Goal: Information Seeking & Learning: Check status

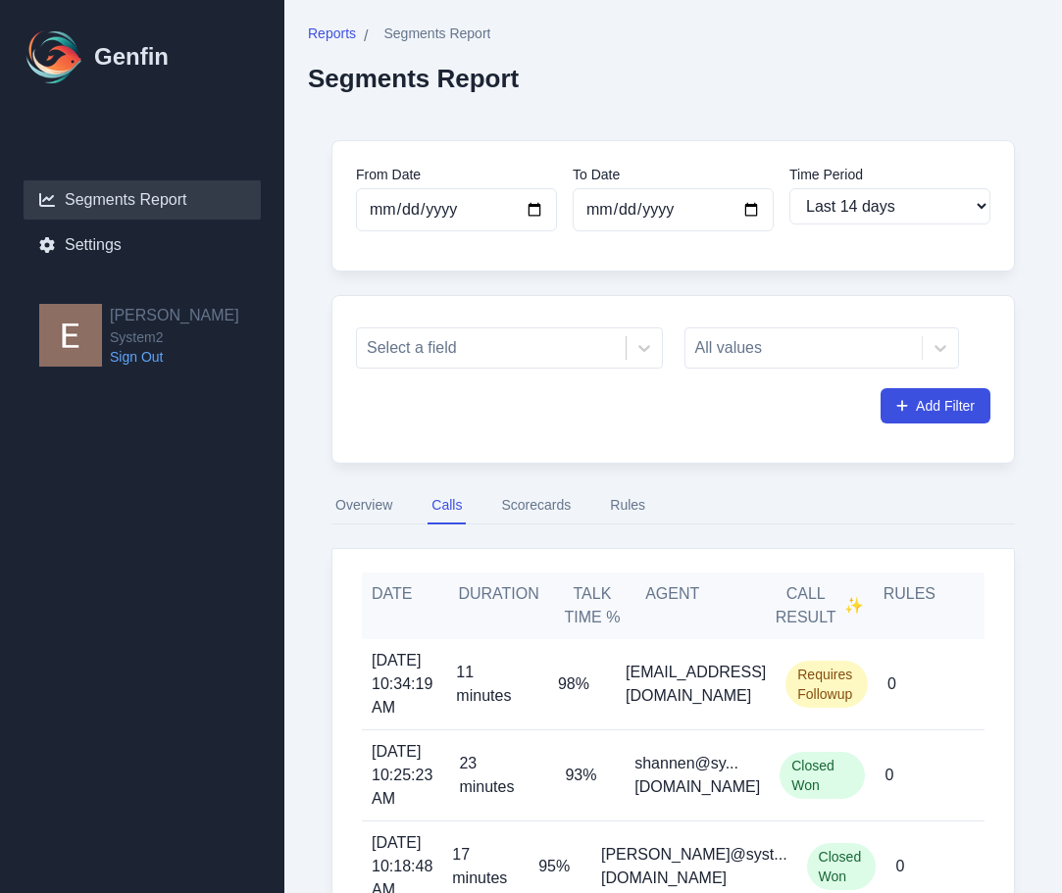
select select "14"
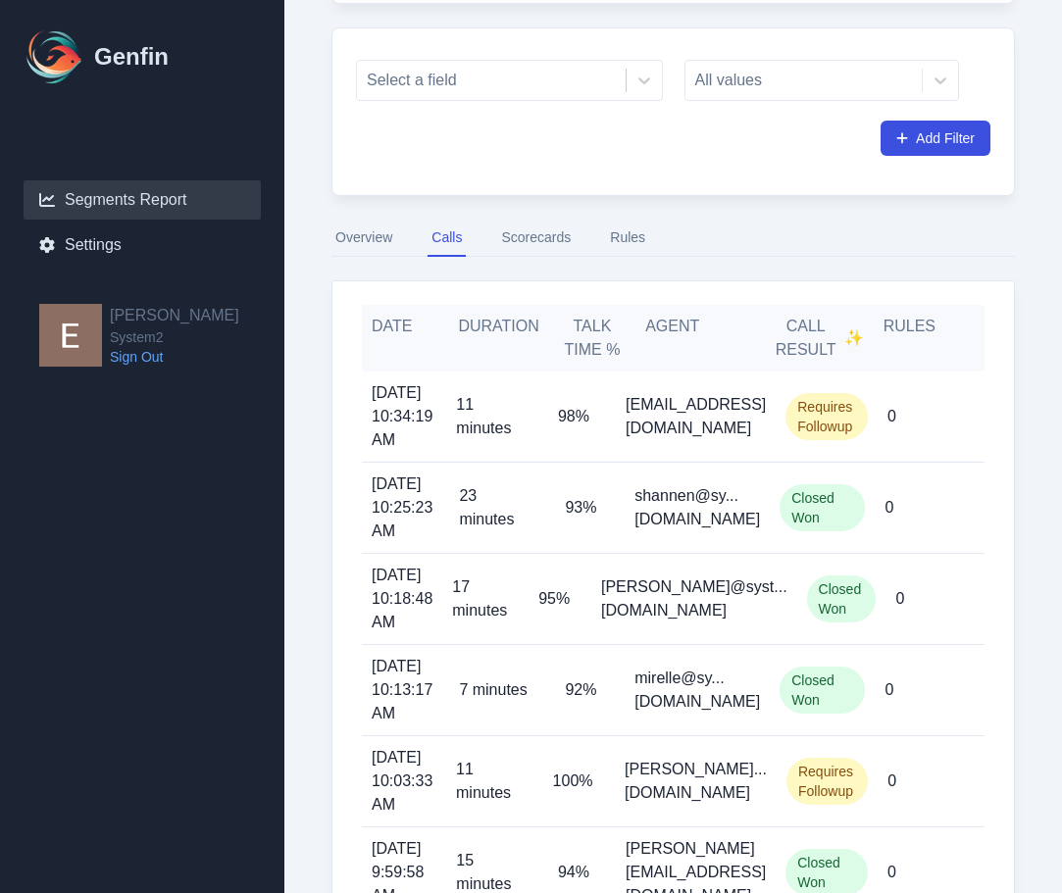
scroll to position [266, 0]
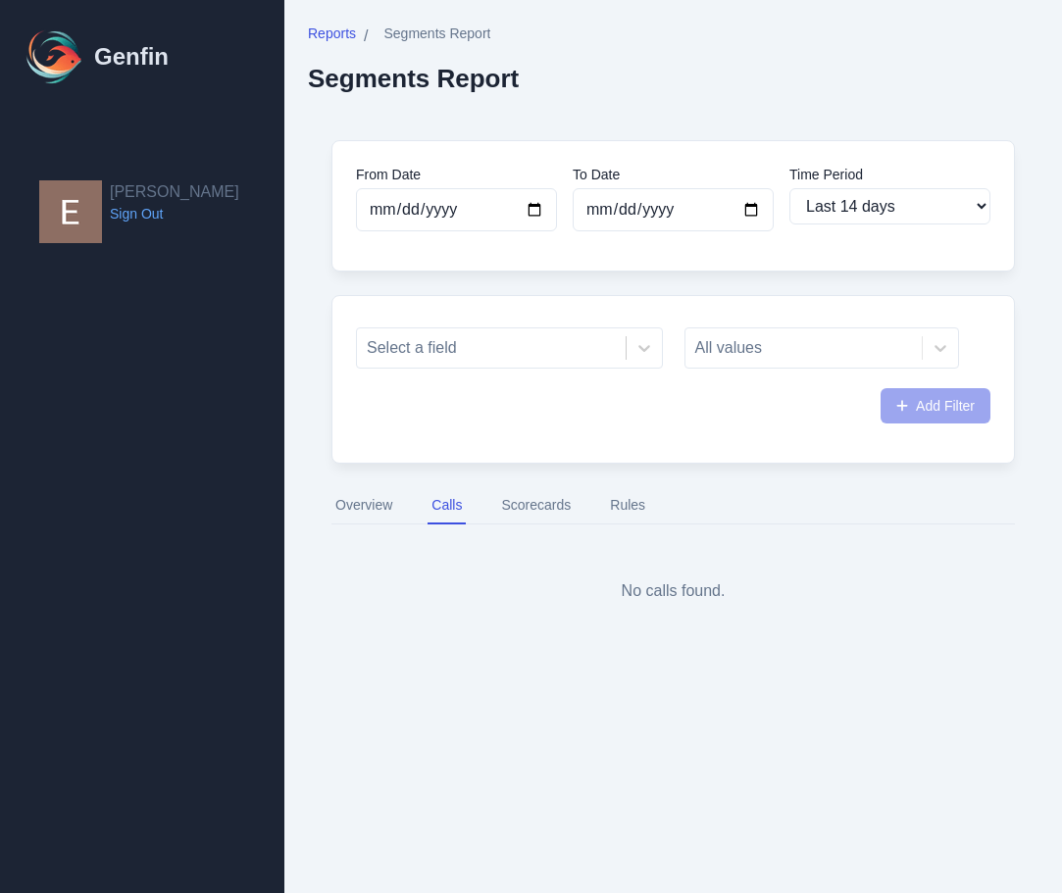
select select "14"
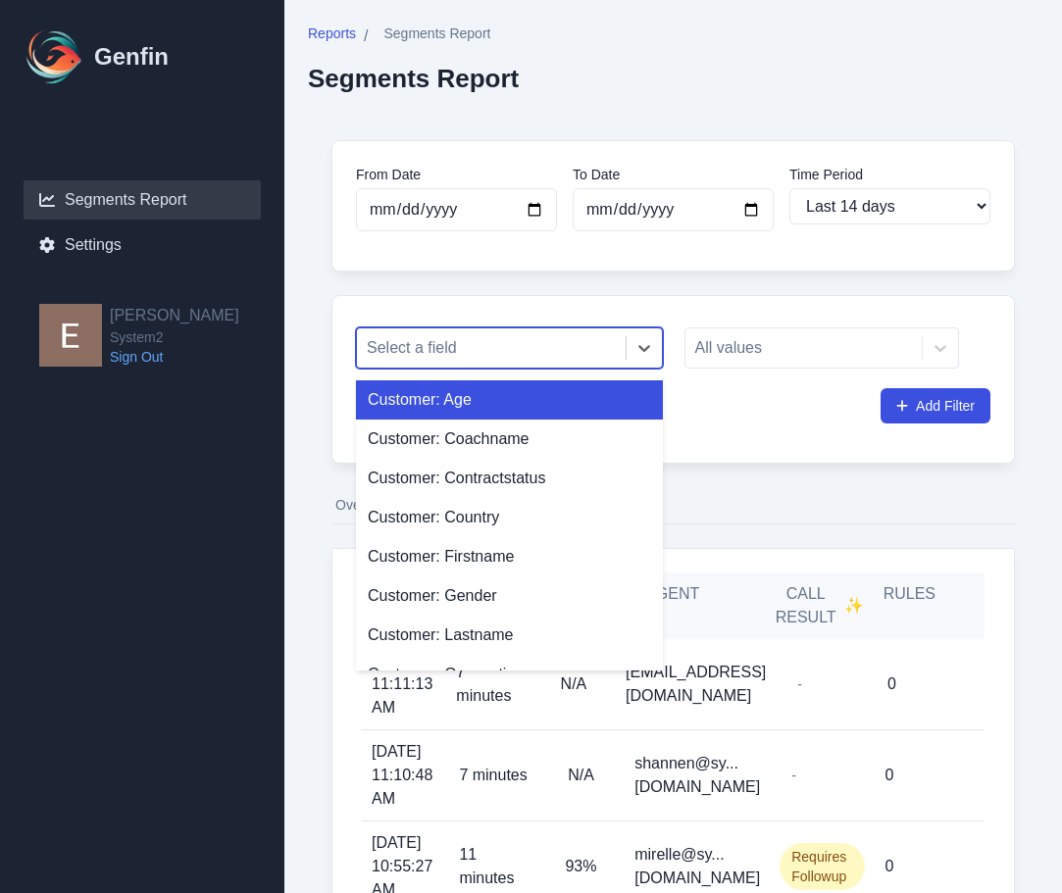
click at [544, 332] on div "Select a field" at bounding box center [491, 348] width 269 height 35
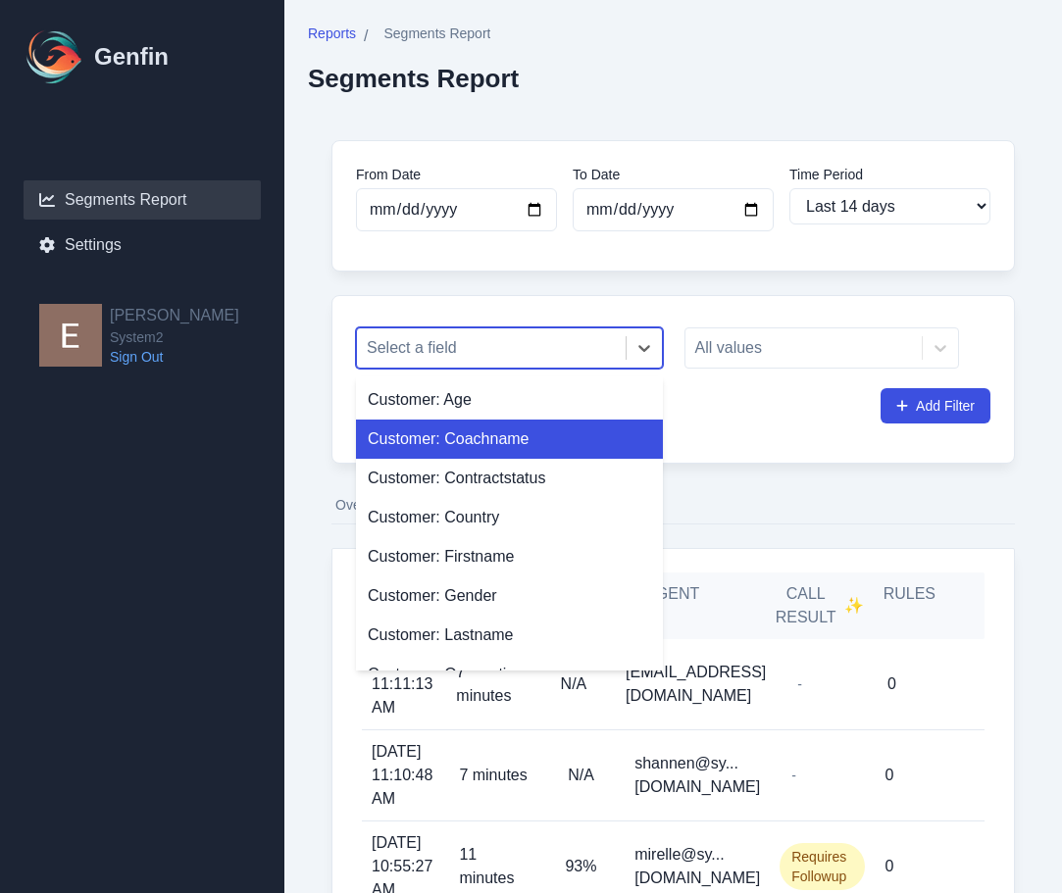
click at [529, 433] on div "Customer: Coachname" at bounding box center [509, 439] width 307 height 39
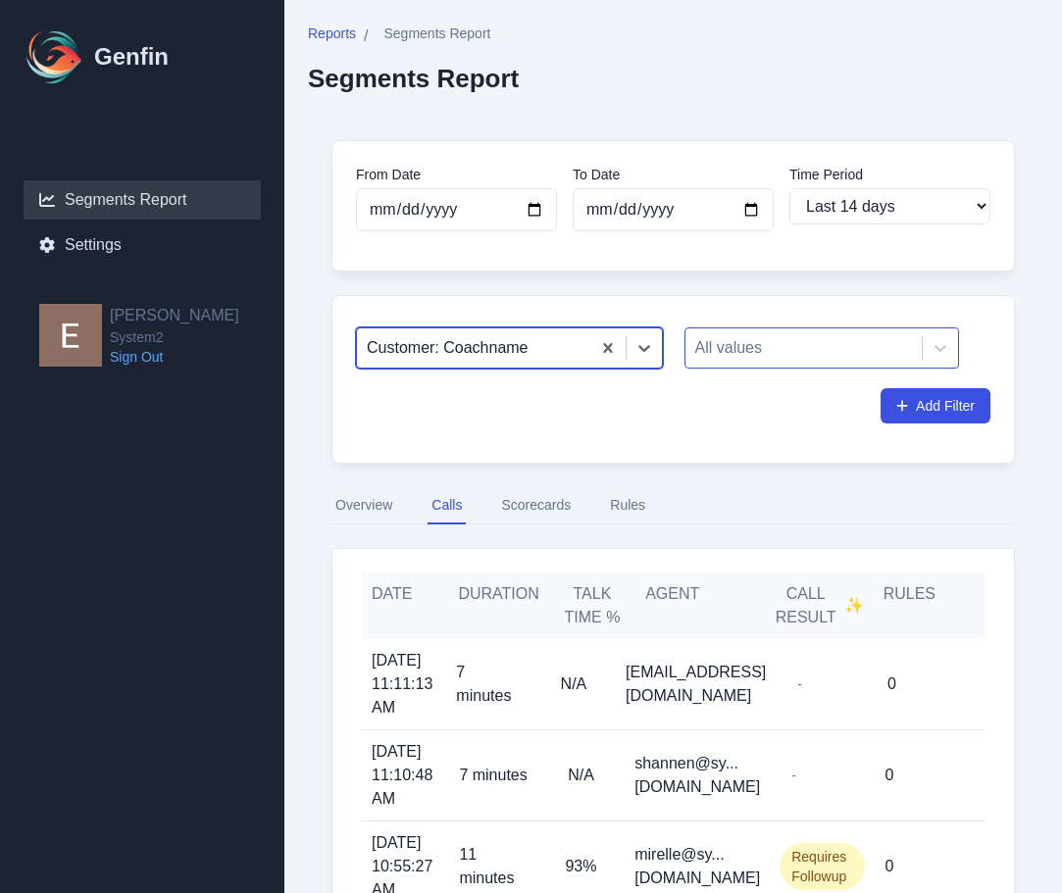
click at [774, 365] on div "All values" at bounding box center [804, 348] width 237 height 35
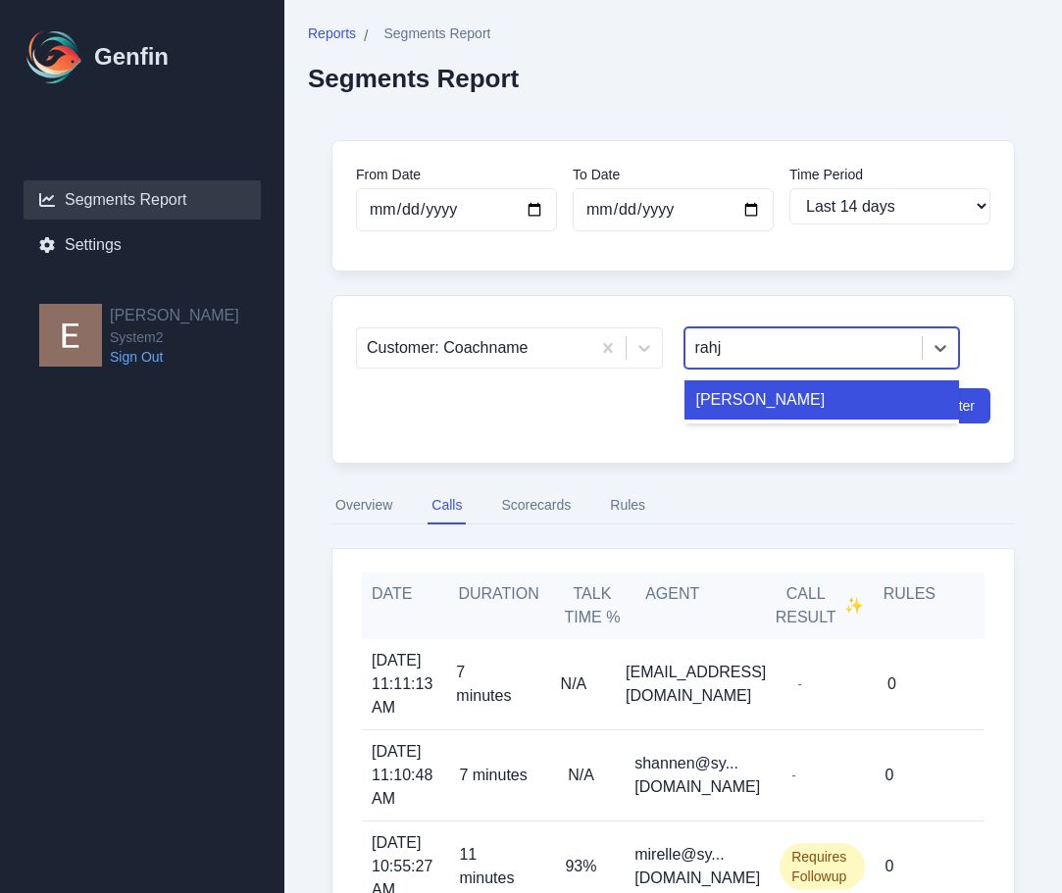
type input "rahja"
click at [795, 412] on div "Rahja" at bounding box center [823, 400] width 276 height 39
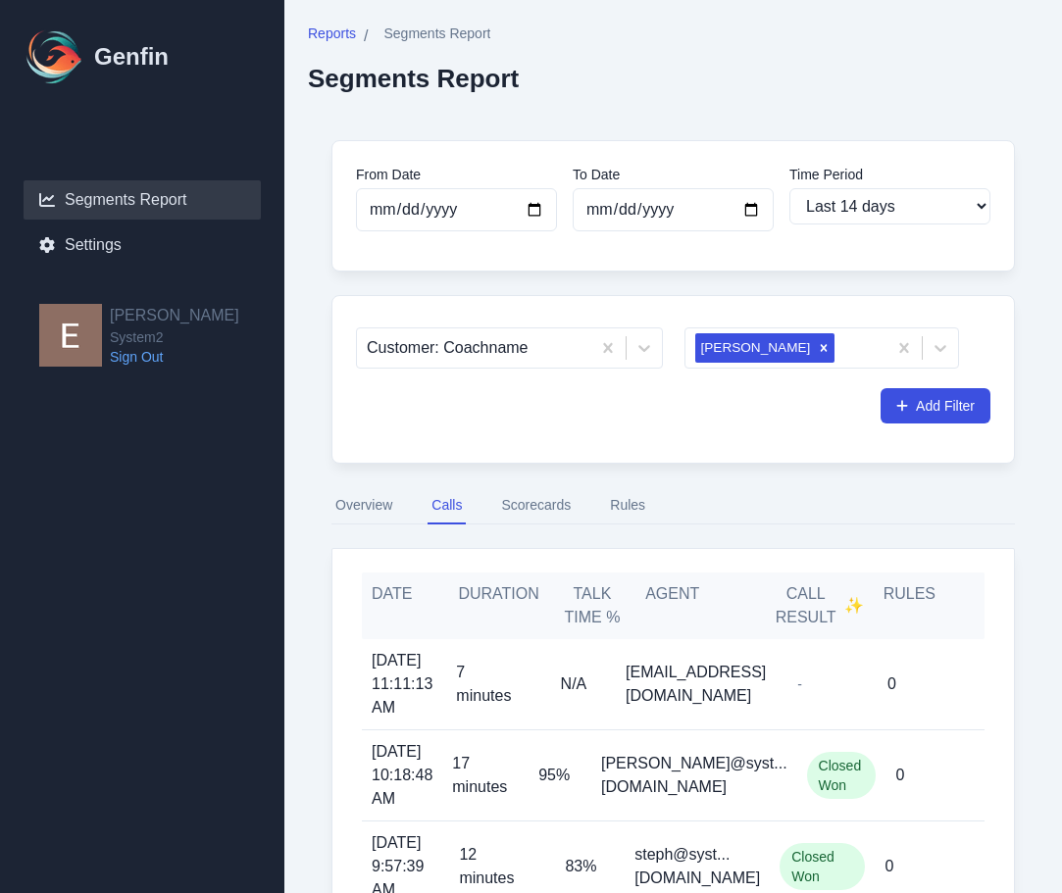
click at [608, 512] on button "Rules" at bounding box center [627, 505] width 43 height 37
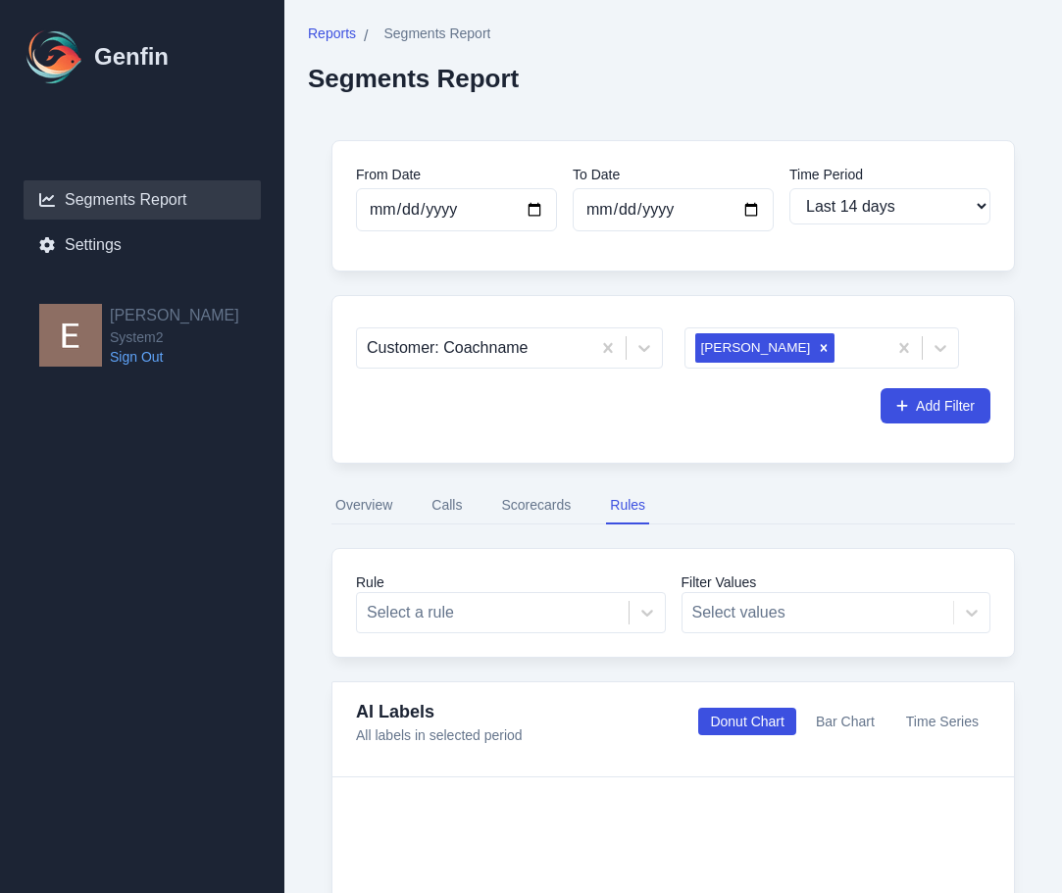
click at [562, 506] on button "Scorecards" at bounding box center [535, 505] width 77 height 37
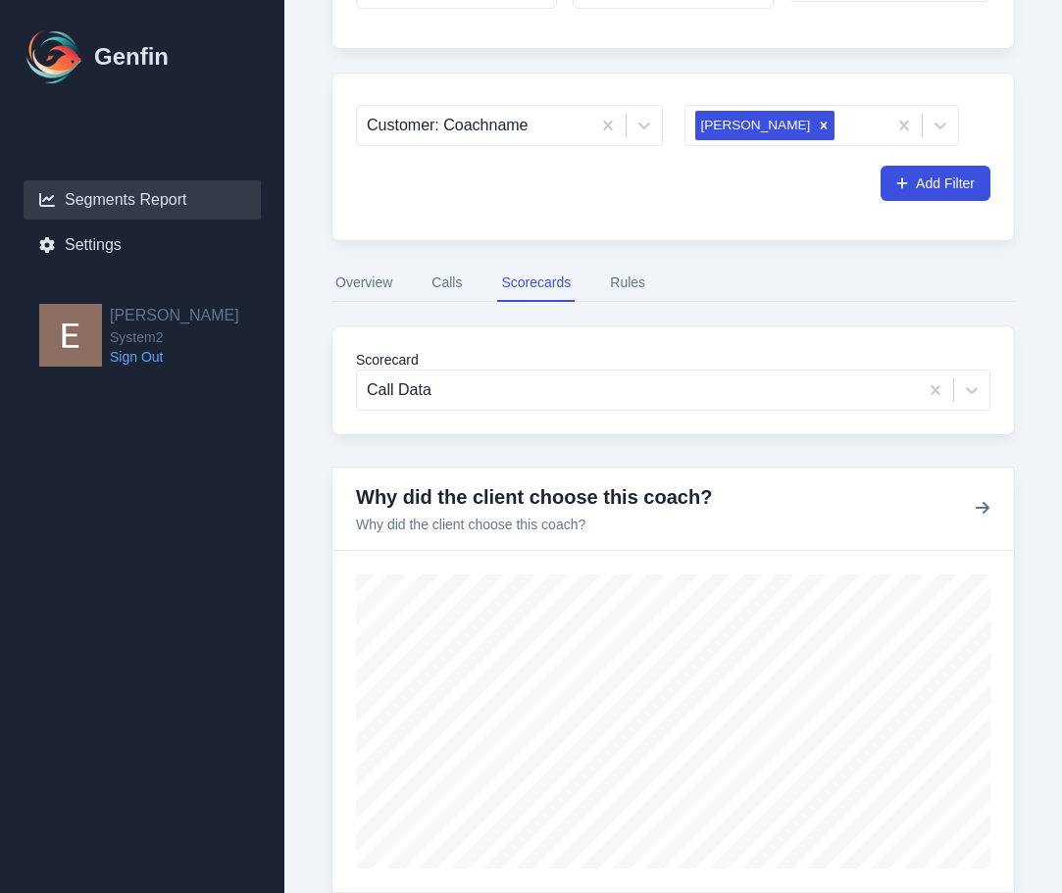
scroll to position [224, 0]
click at [372, 284] on button "Overview" at bounding box center [364, 282] width 65 height 37
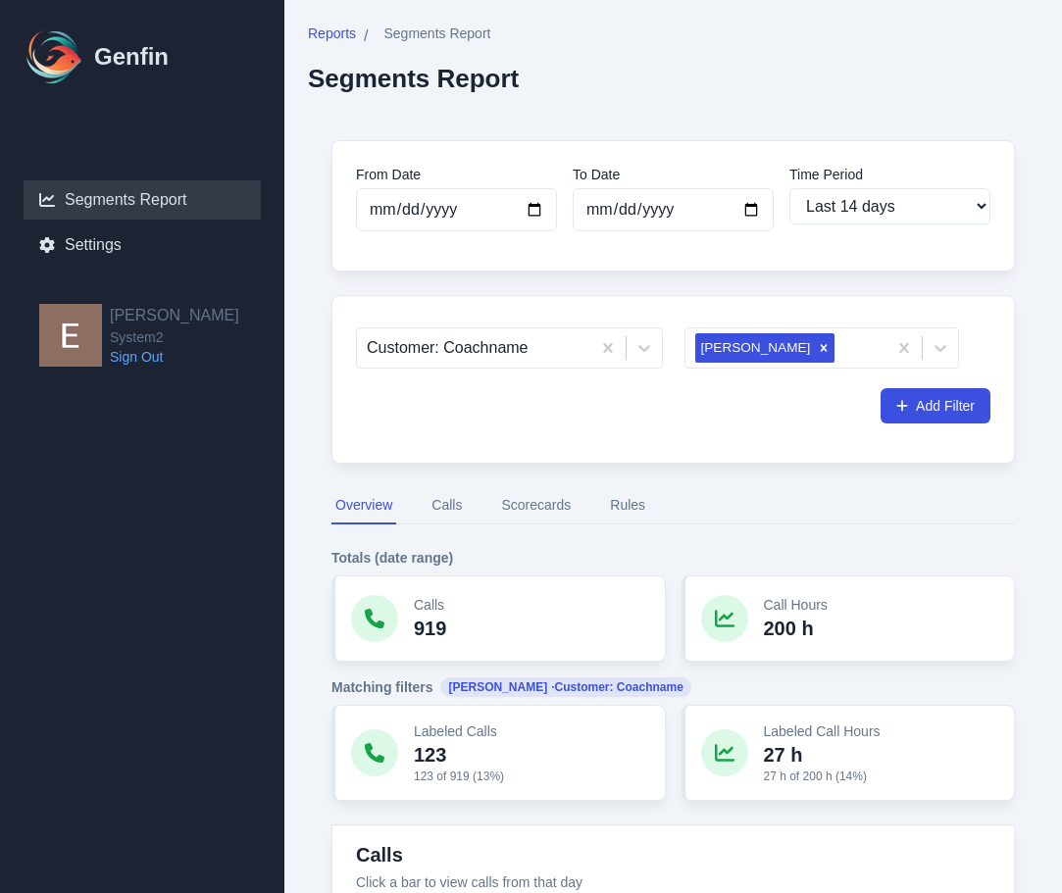
click at [545, 509] on button "Scorecards" at bounding box center [535, 505] width 77 height 37
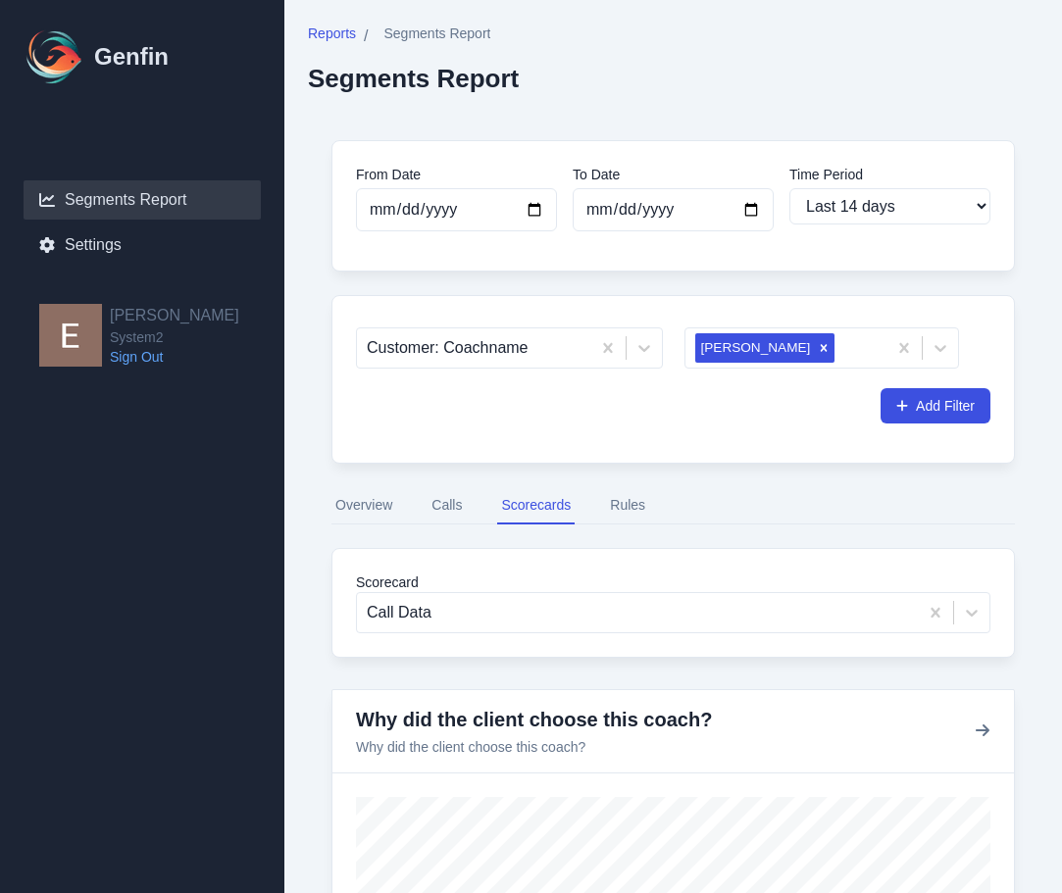
click at [389, 504] on button "Overview" at bounding box center [364, 505] width 65 height 37
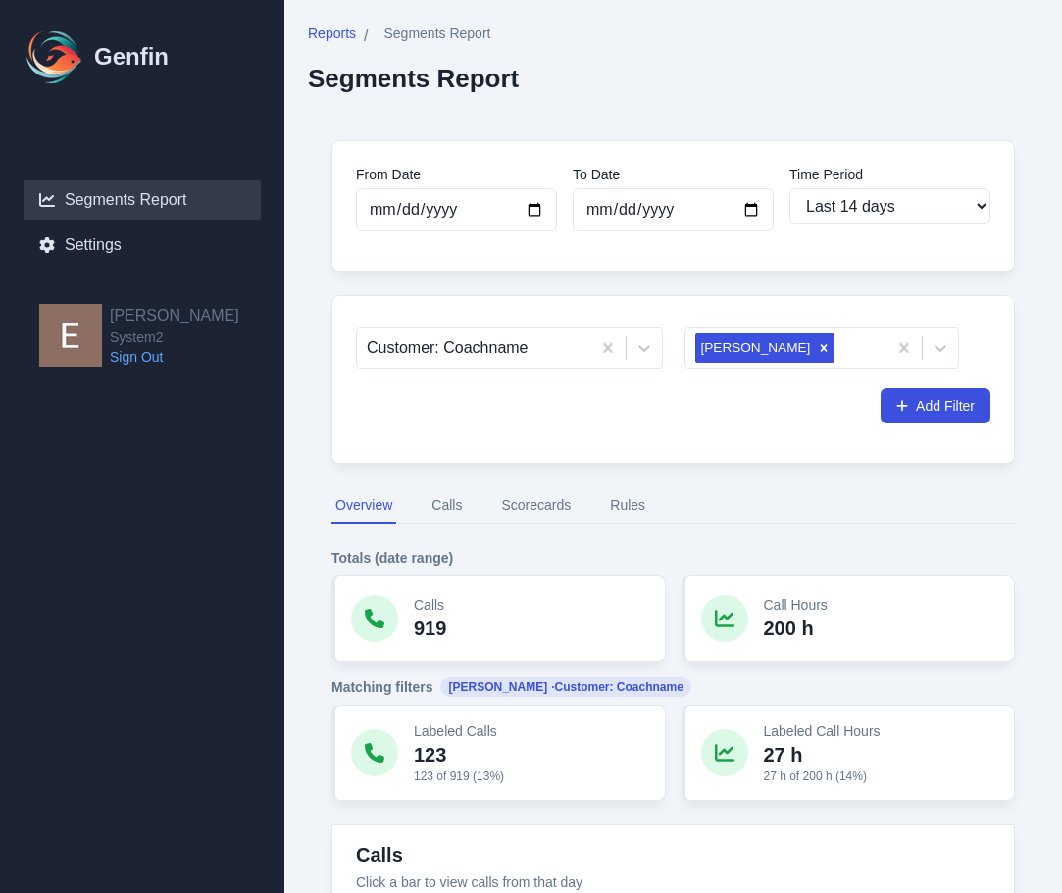
click at [466, 509] on button "Calls" at bounding box center [447, 505] width 38 height 37
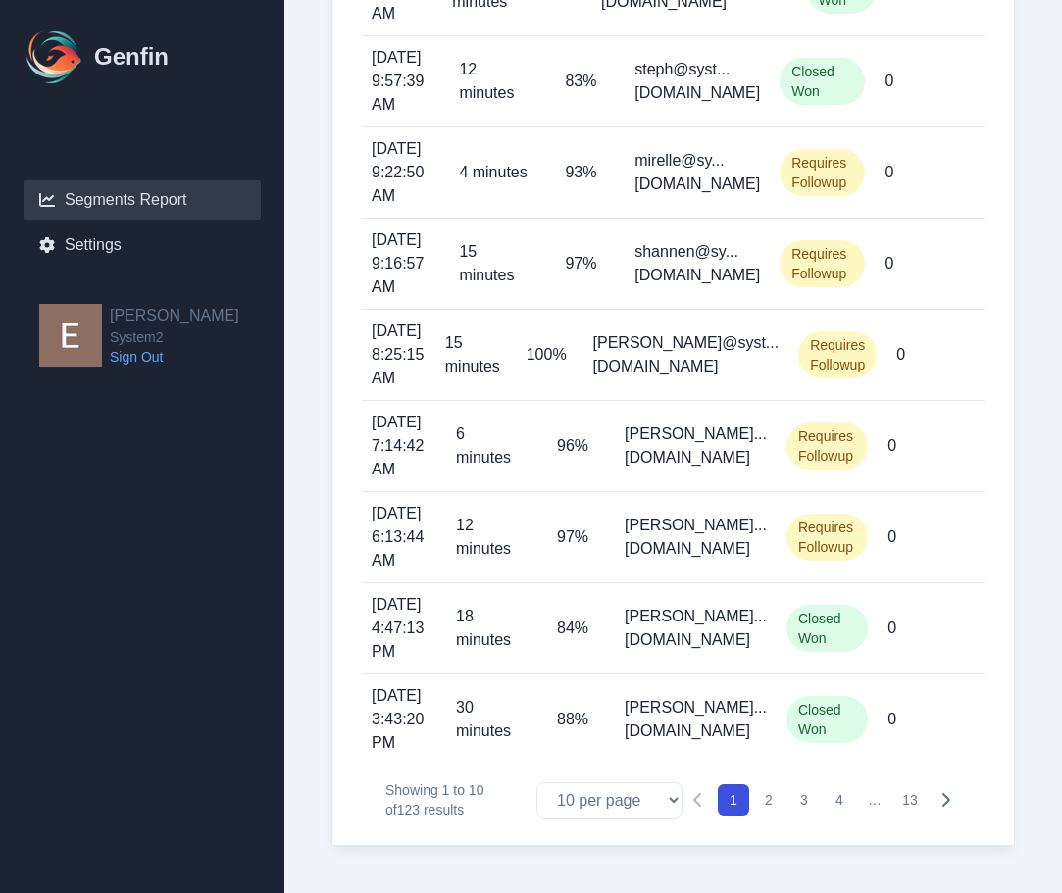
scroll to position [780, 0]
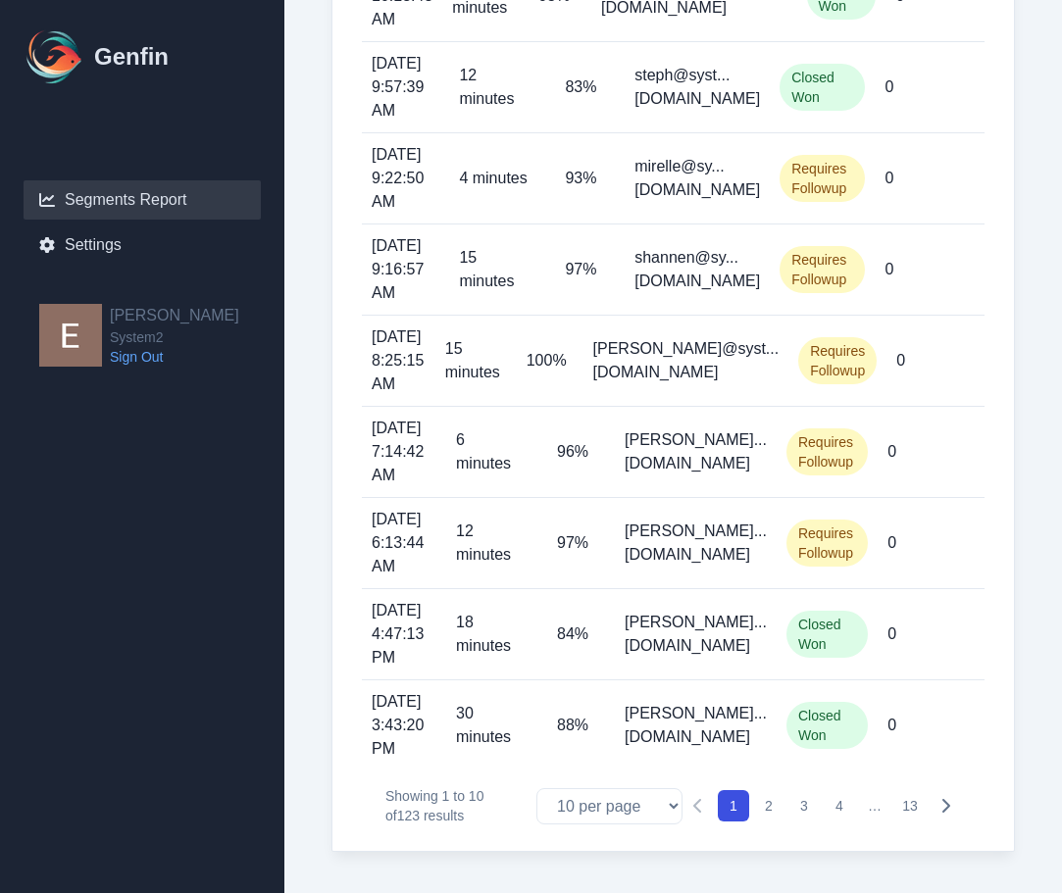
click at [852, 728] on span "Closed Won" at bounding box center [827, 725] width 81 height 47
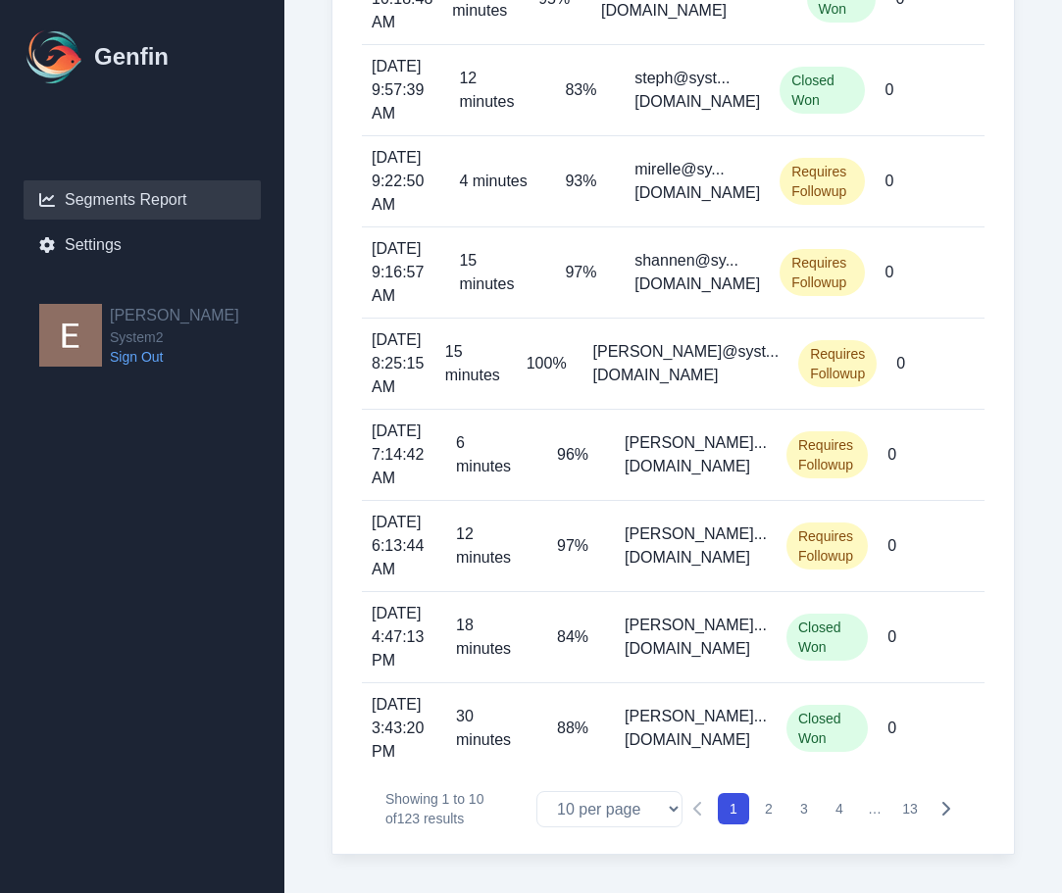
scroll to position [0, 0]
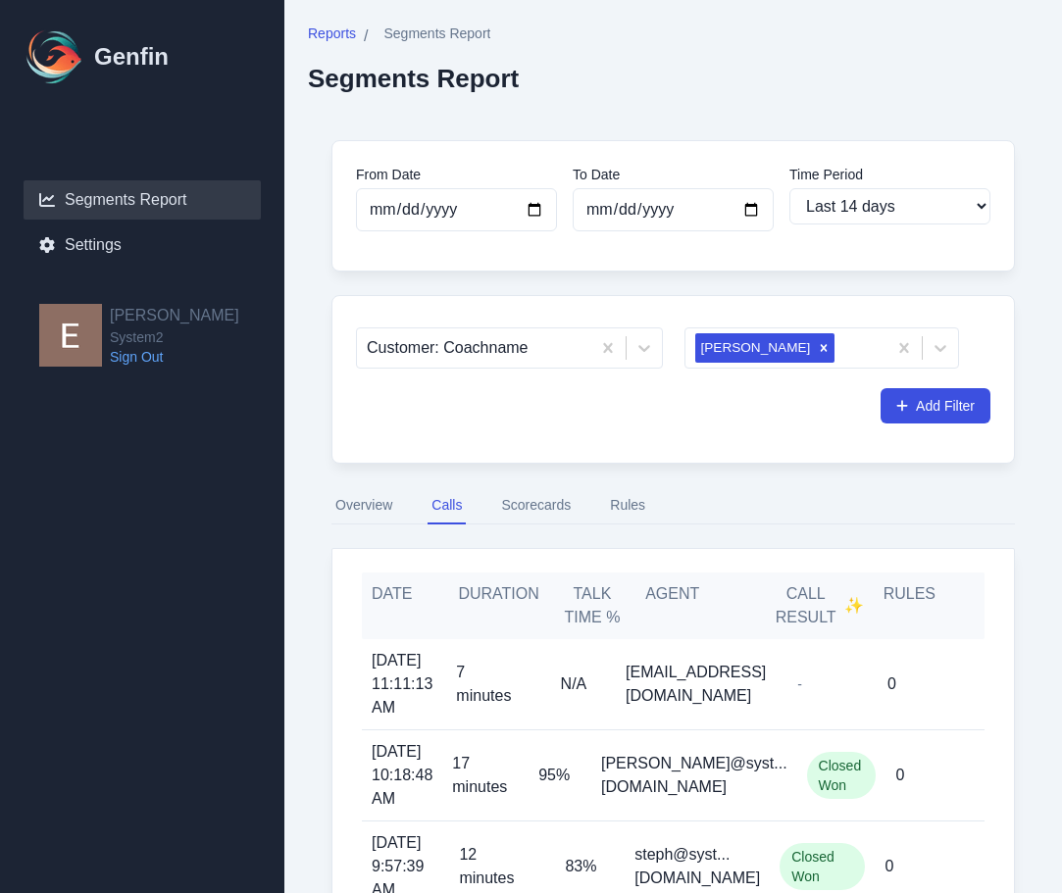
click at [559, 500] on button "Scorecards" at bounding box center [535, 505] width 77 height 37
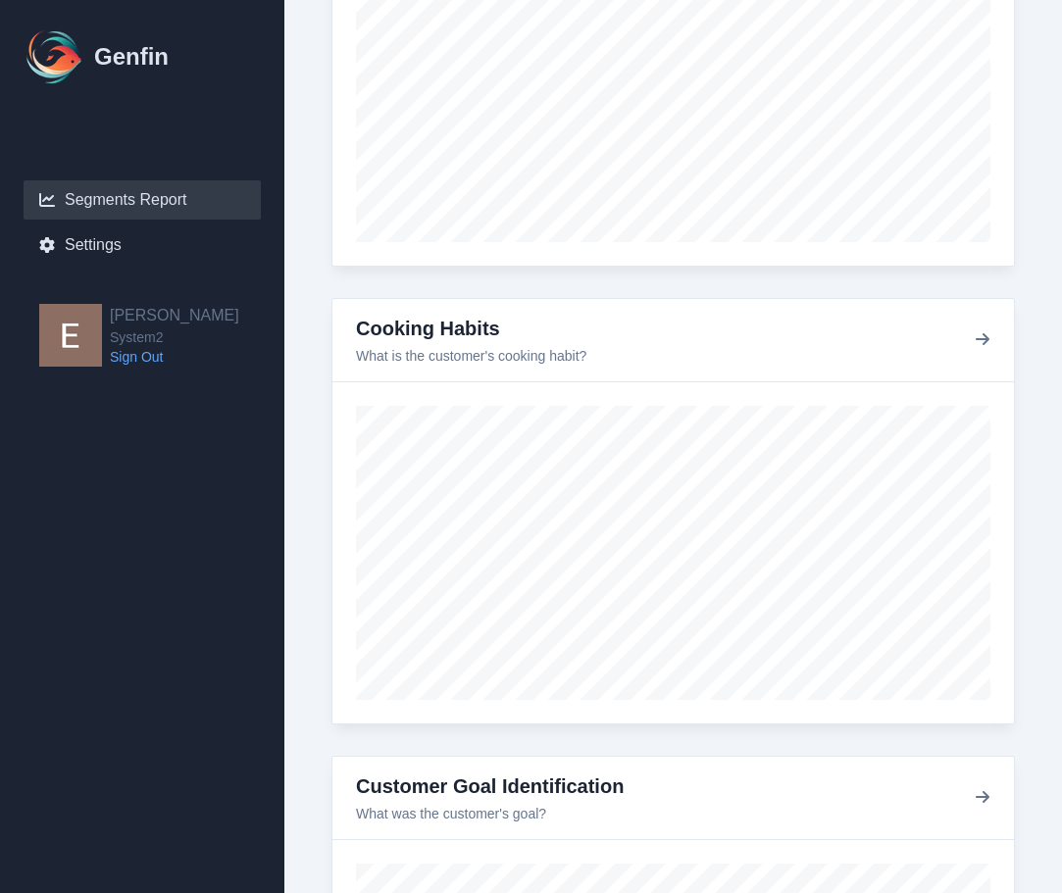
scroll to position [2153, 0]
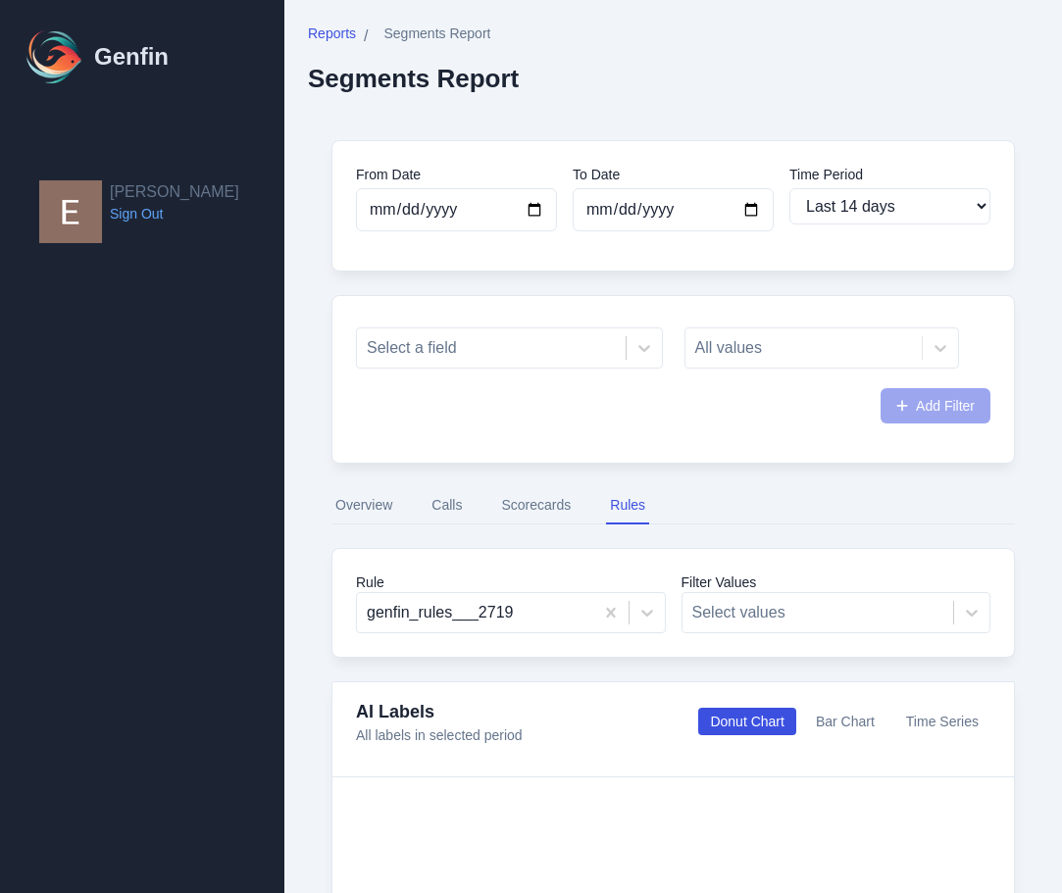
select select "14"
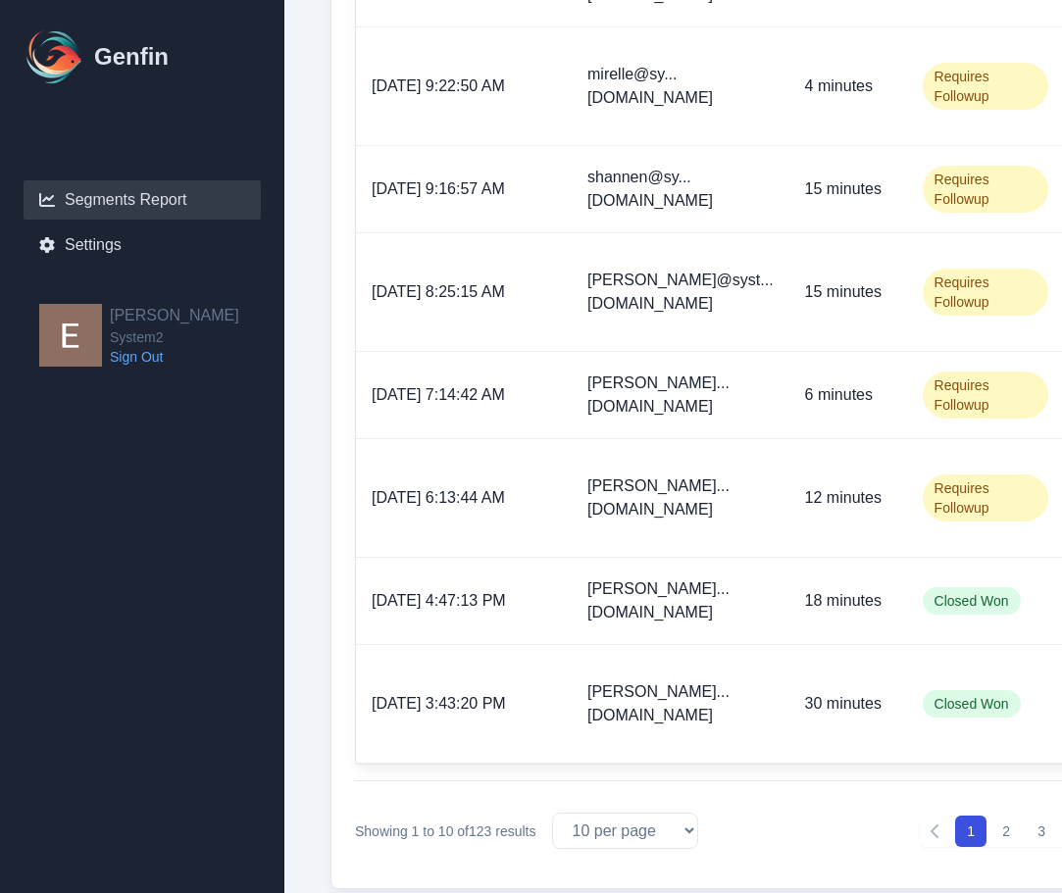
scroll to position [0, 1]
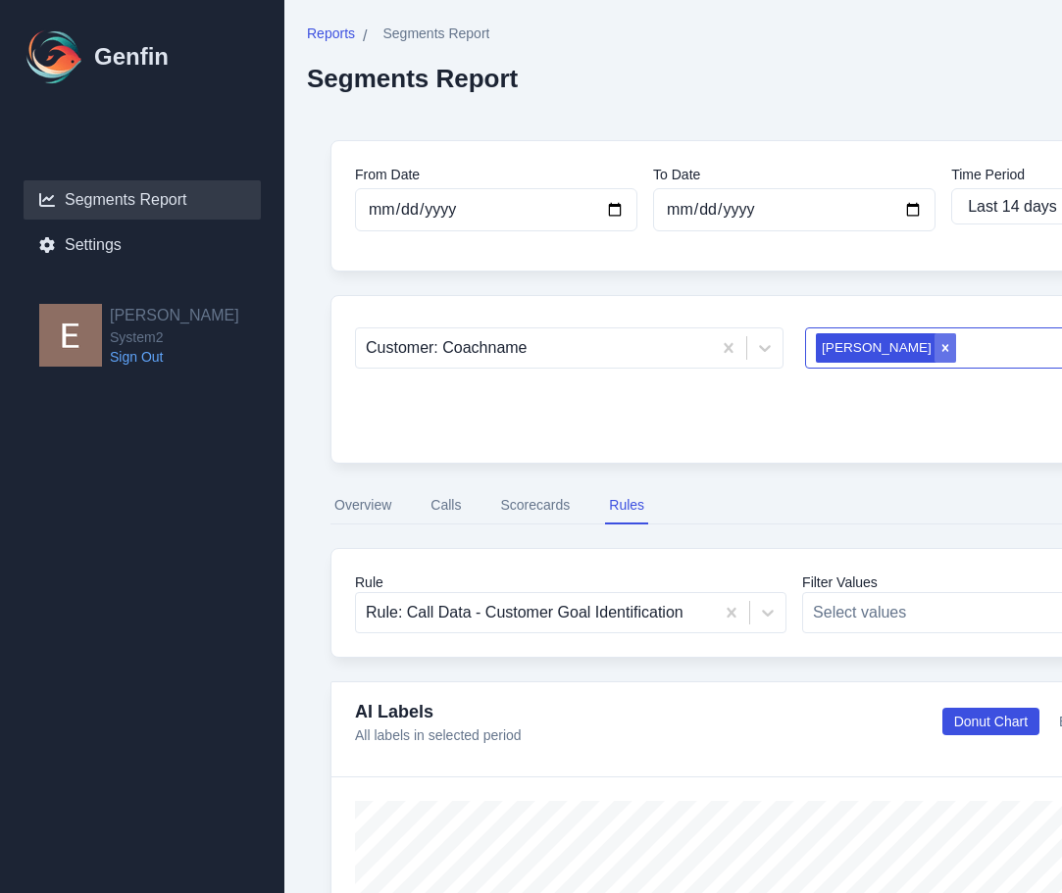
click at [935, 352] on div "Remove Rahja" at bounding box center [946, 347] width 22 height 29
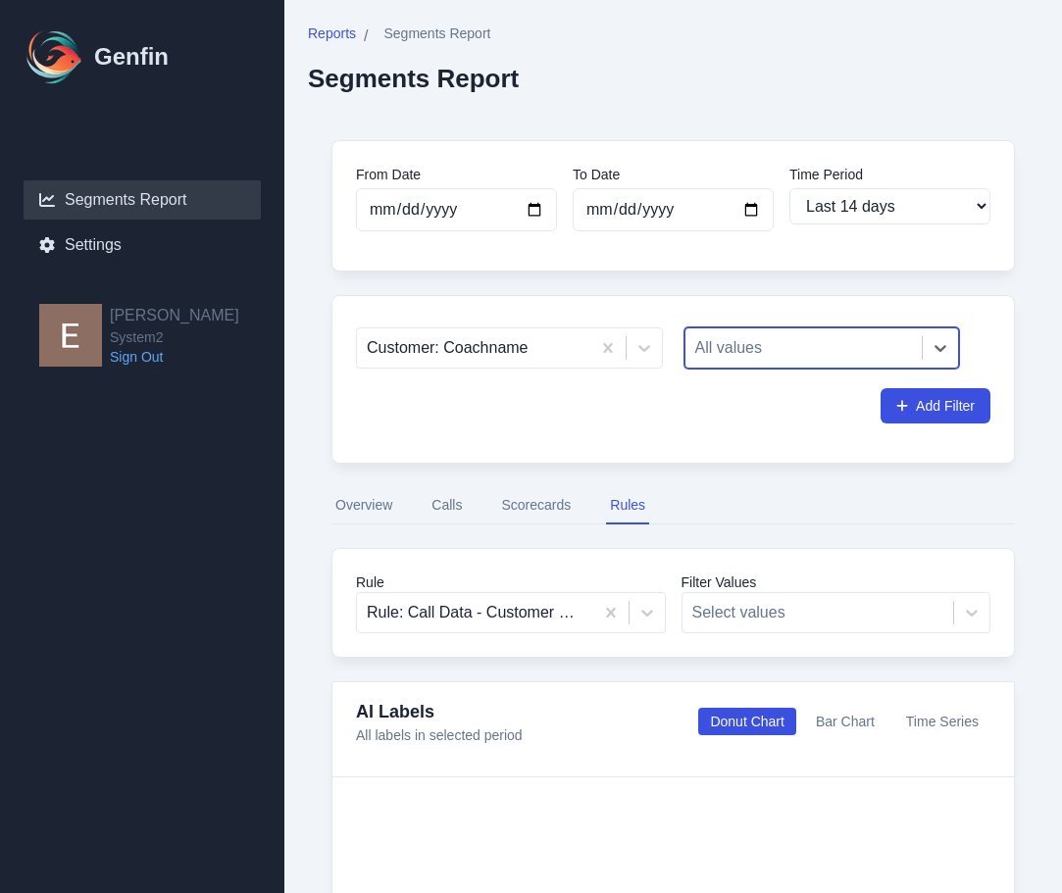
scroll to position [0, 0]
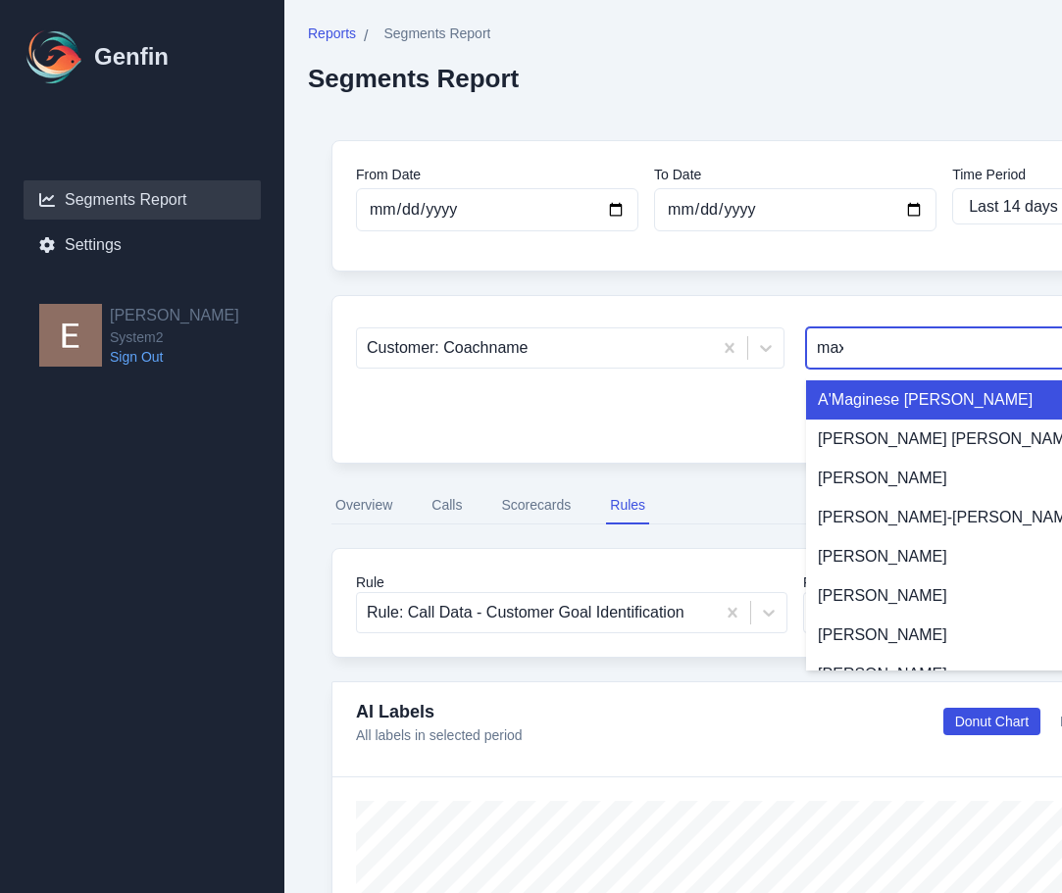
type input "maxi"
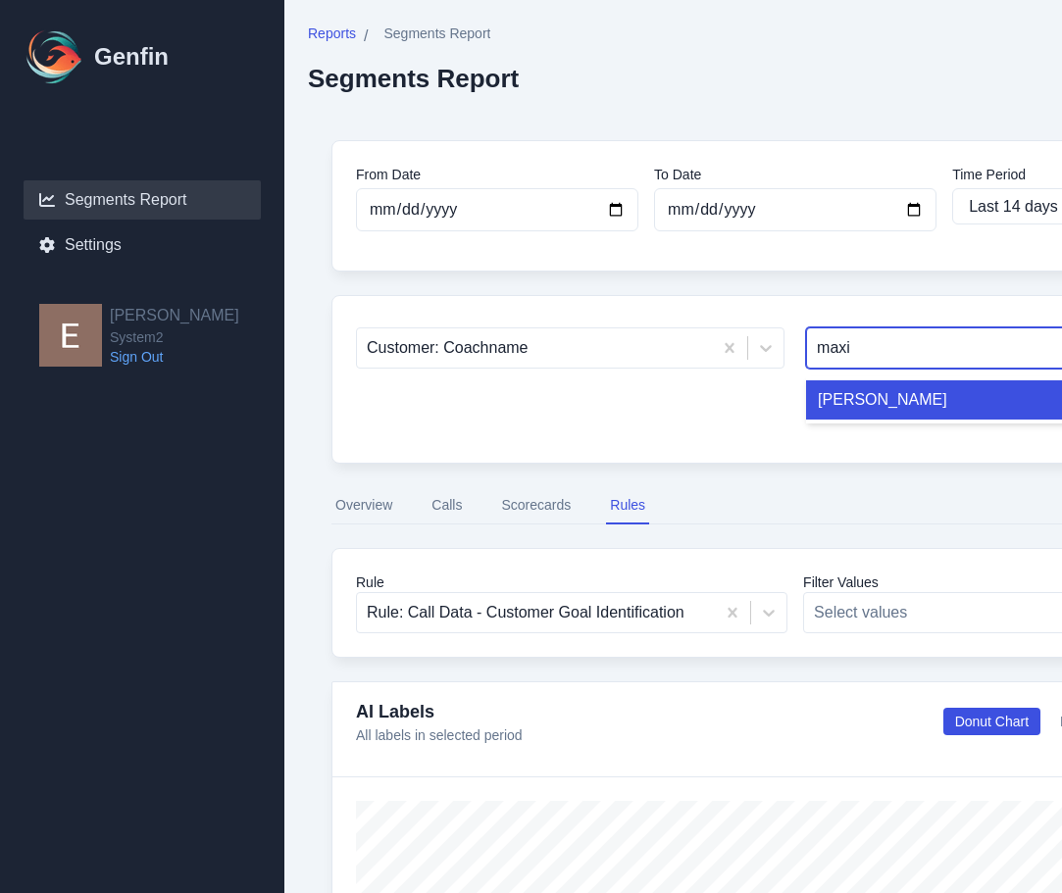
click at [860, 399] on div "Maxi Ducer" at bounding box center [1004, 400] width 397 height 39
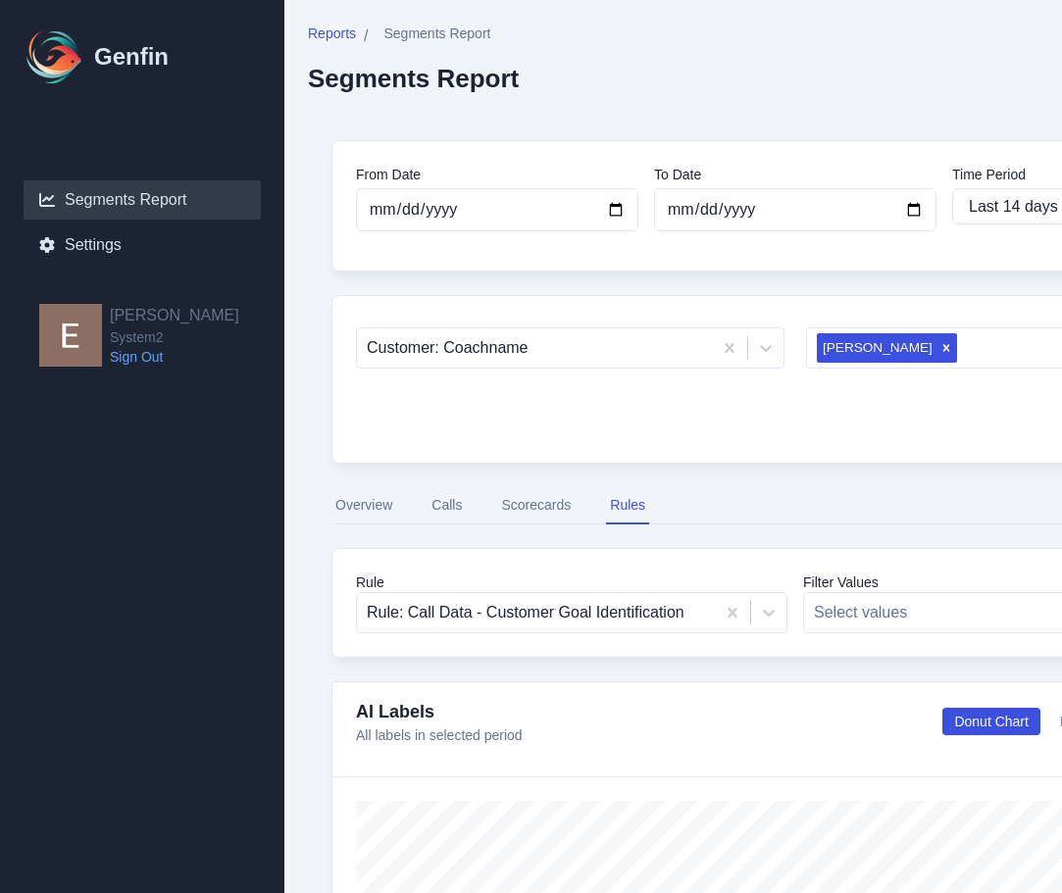
click at [557, 513] on button "Scorecards" at bounding box center [535, 505] width 77 height 37
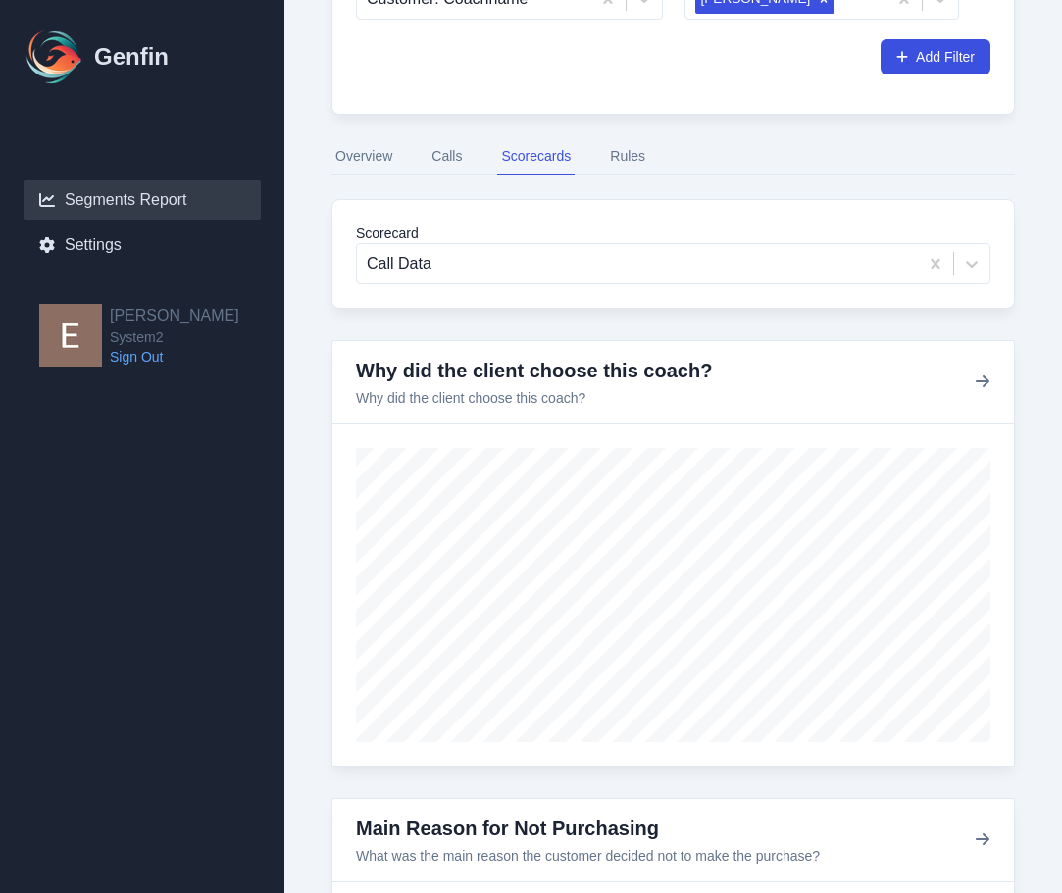
scroll to position [346, 0]
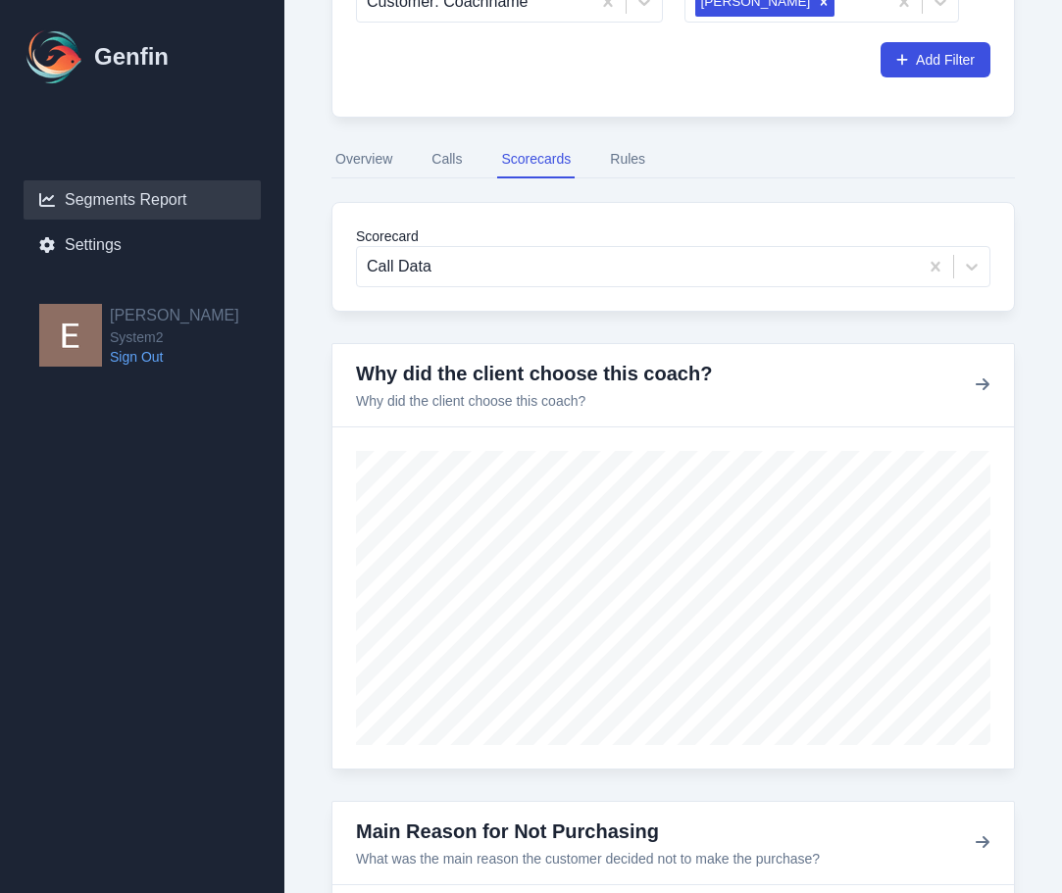
click at [441, 154] on button "Calls" at bounding box center [447, 159] width 38 height 37
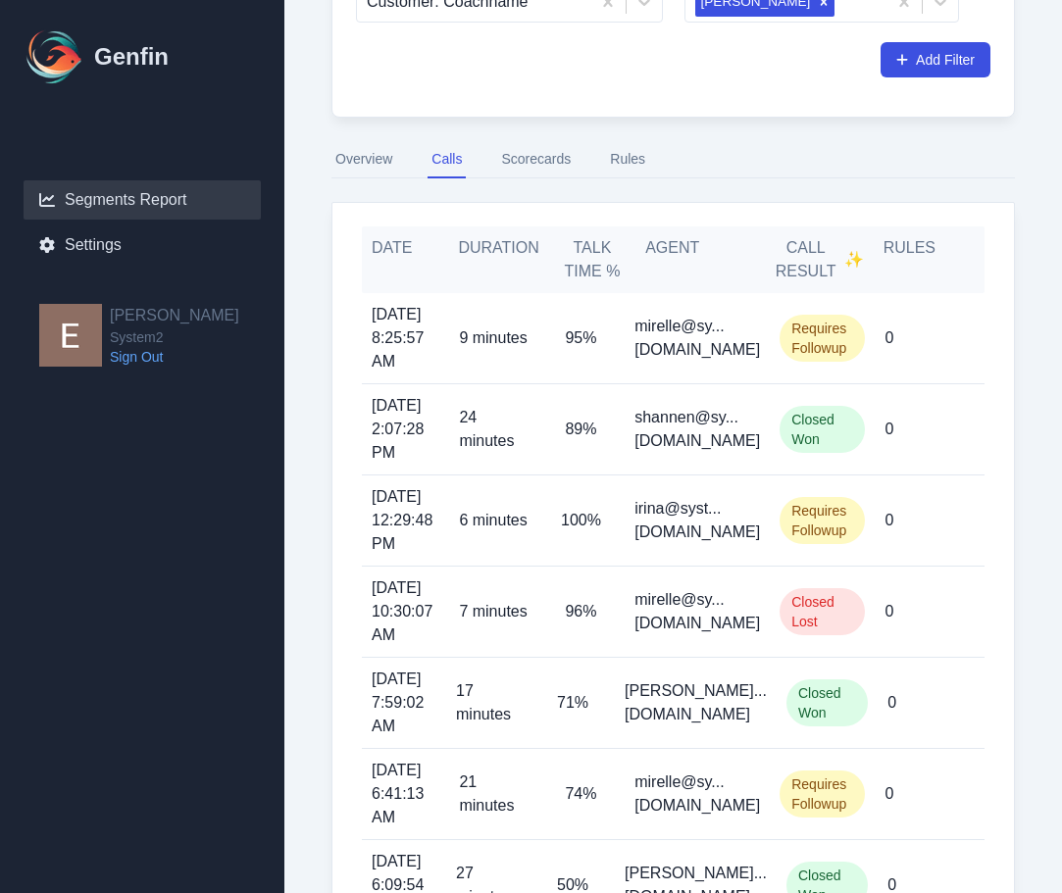
click at [367, 160] on button "Overview" at bounding box center [364, 159] width 65 height 37
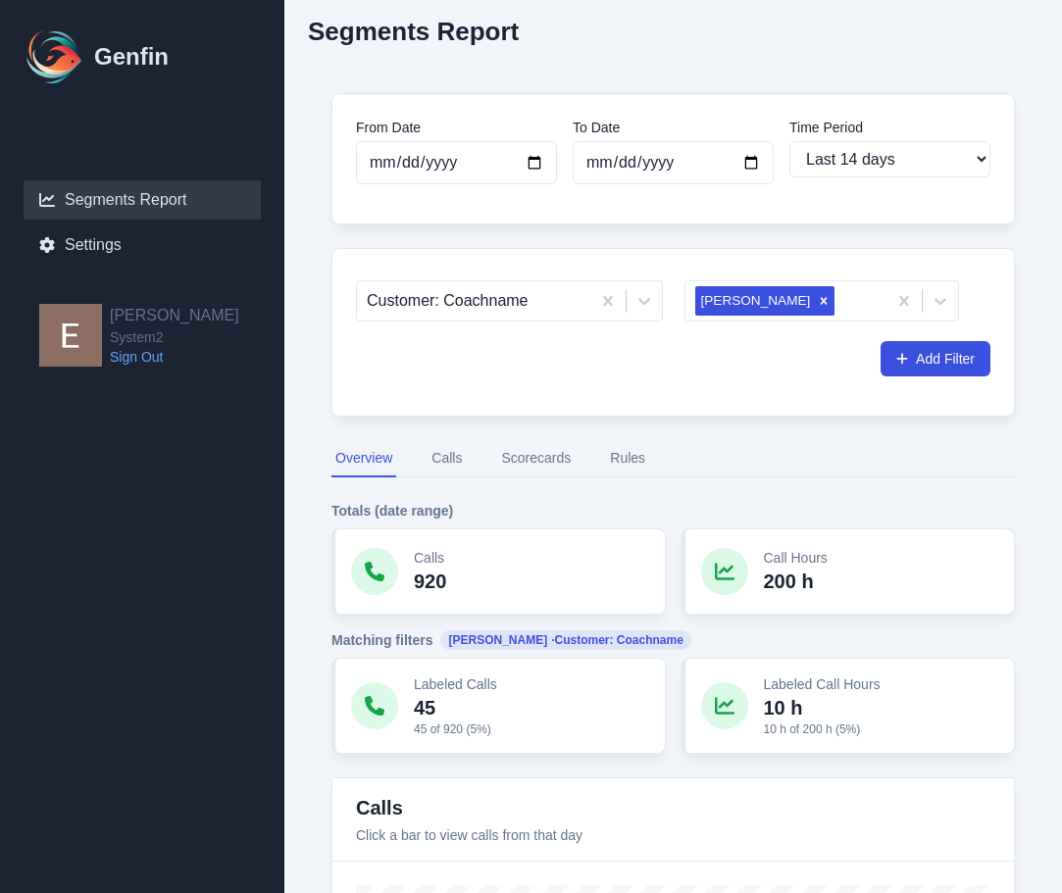
scroll to position [38, 0]
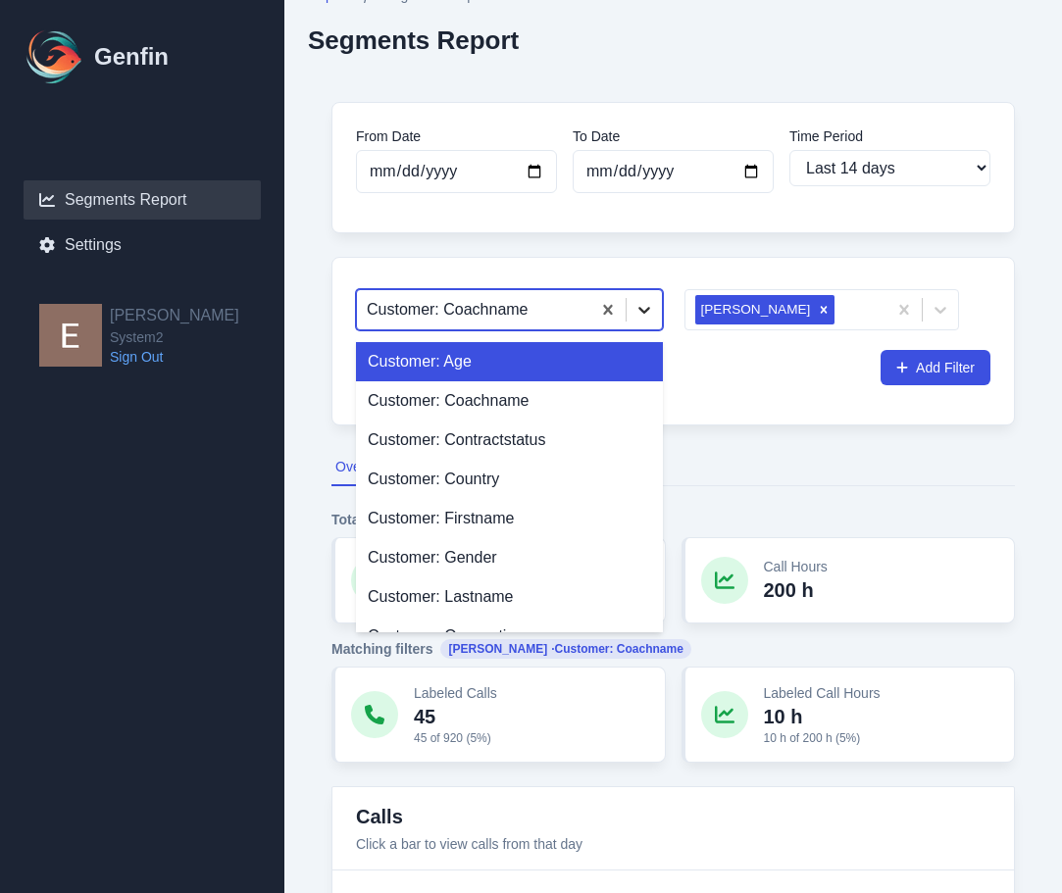
click at [641, 322] on div at bounding box center [644, 309] width 35 height 35
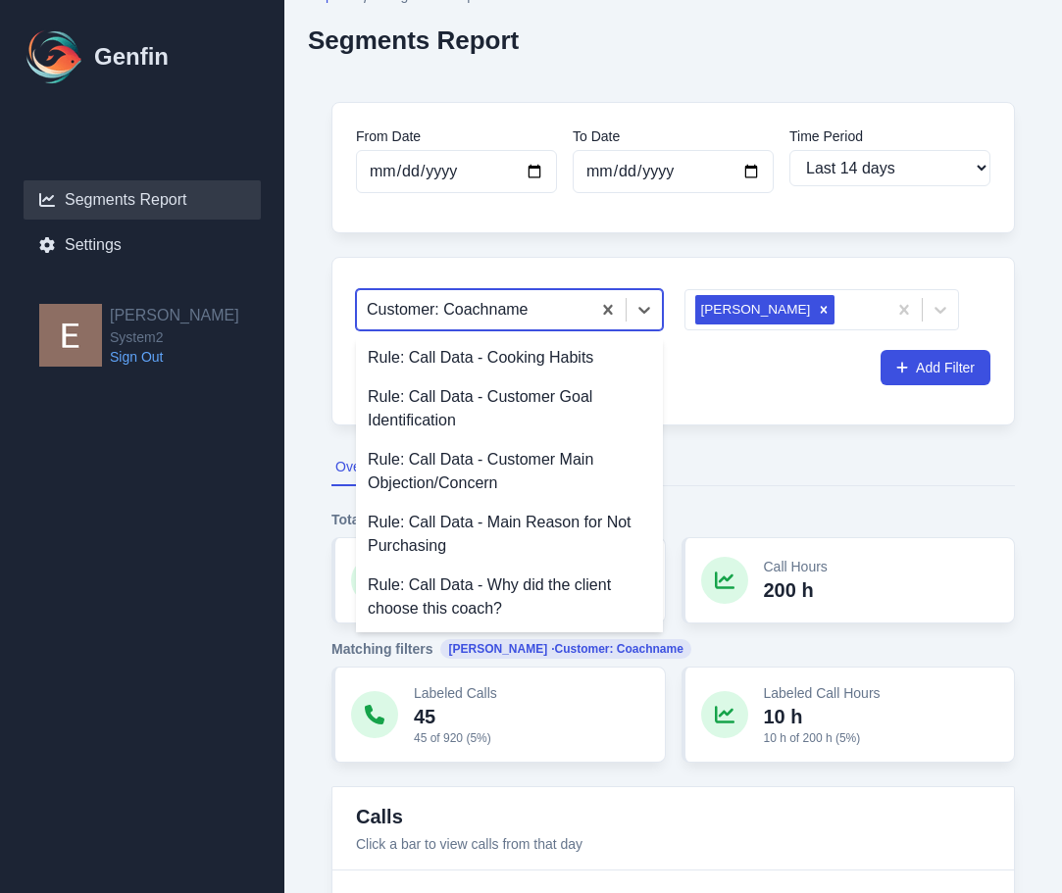
scroll to position [0, 0]
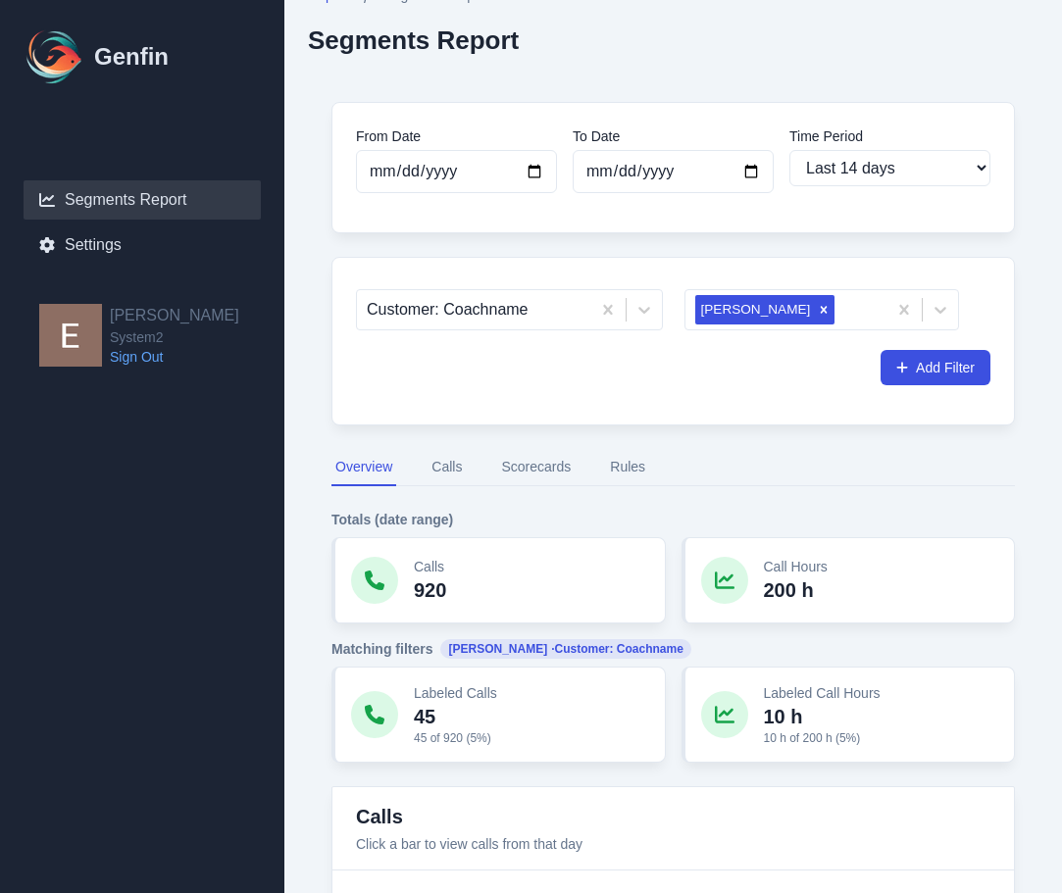
click at [457, 465] on button "Calls" at bounding box center [447, 467] width 38 height 37
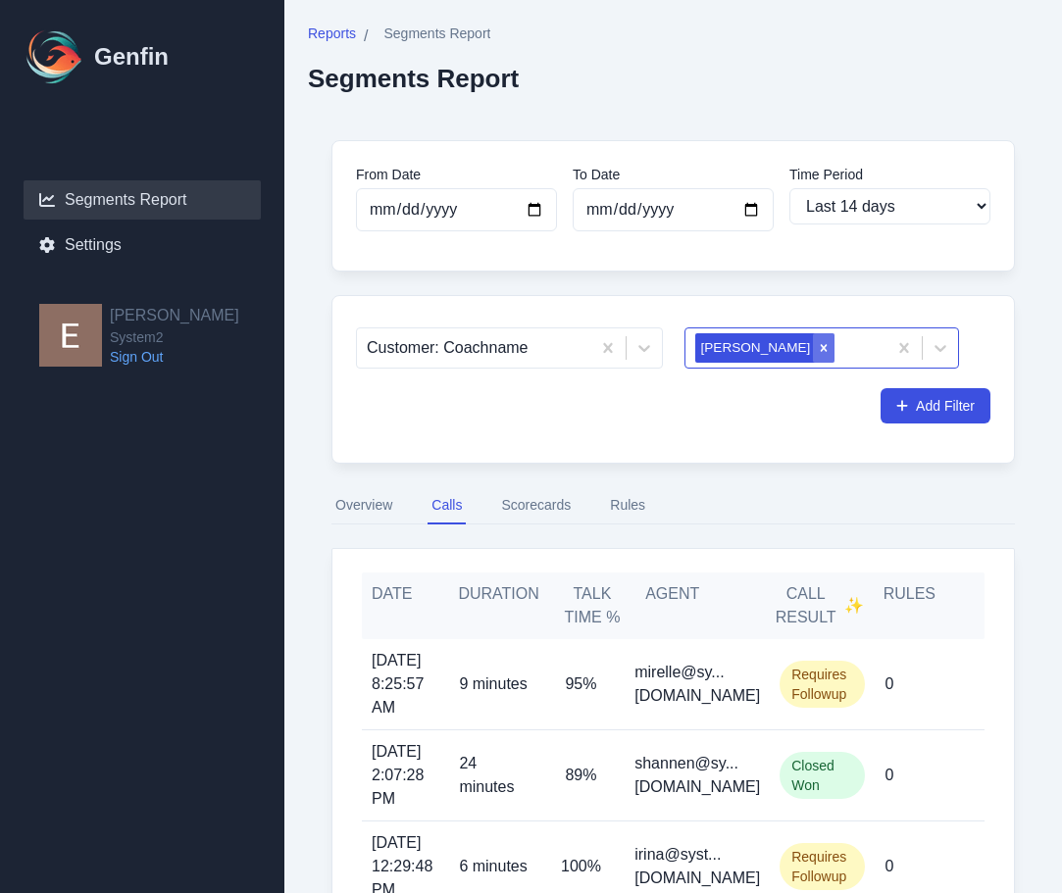
click at [817, 346] on icon "Remove Maxi Ducer" at bounding box center [824, 348] width 14 height 14
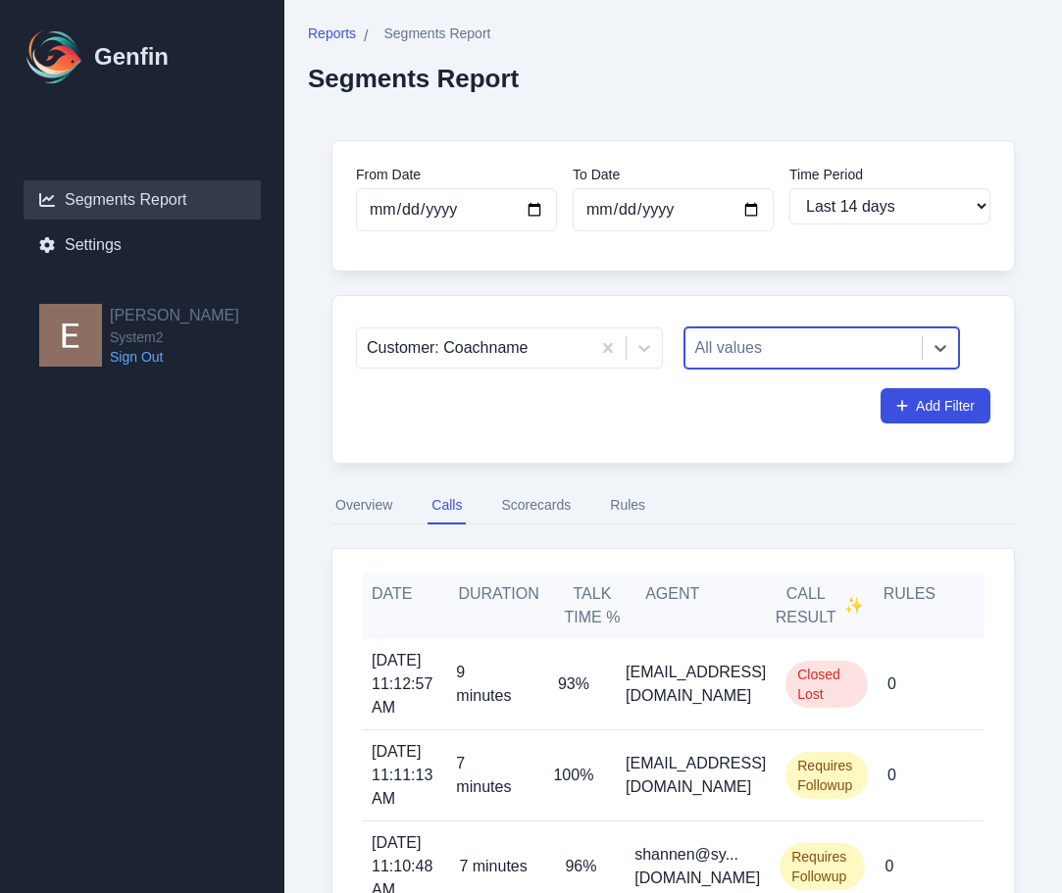
click at [788, 346] on div at bounding box center [804, 347] width 218 height 27
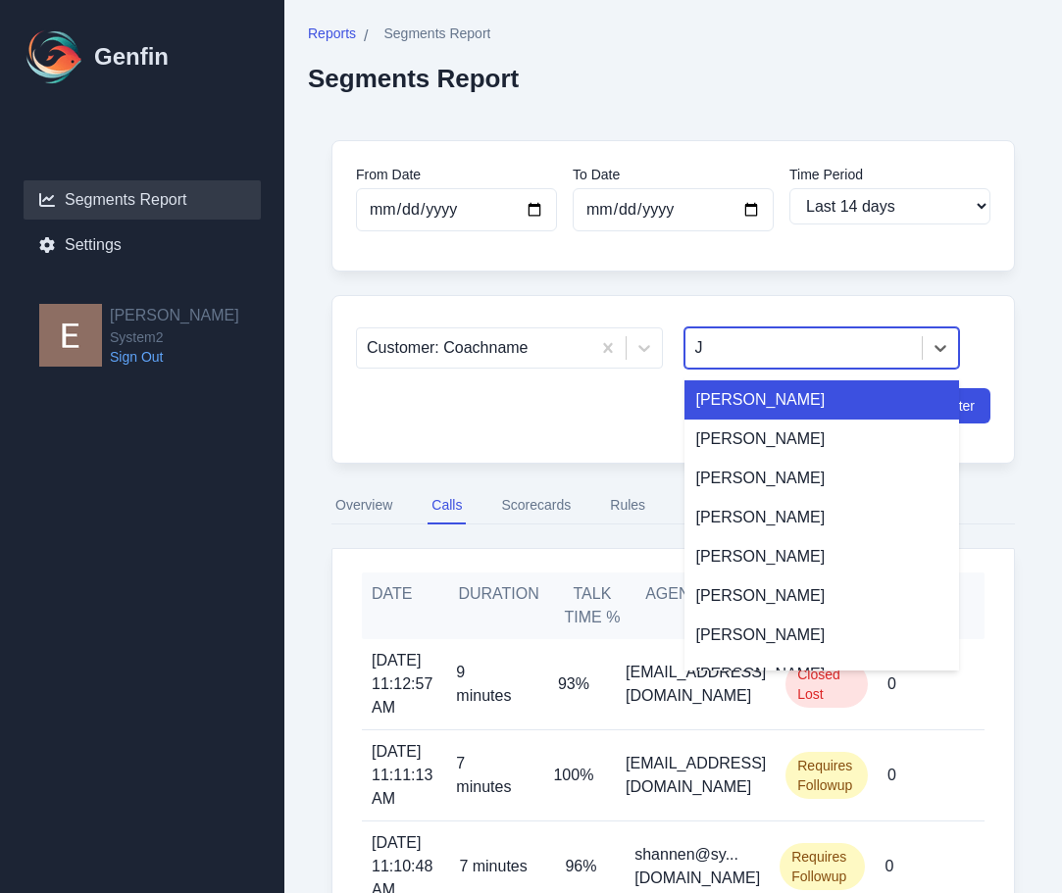
type input "Jo"
click at [788, 346] on div "Jo" at bounding box center [804, 347] width 218 height 27
type input "sh"
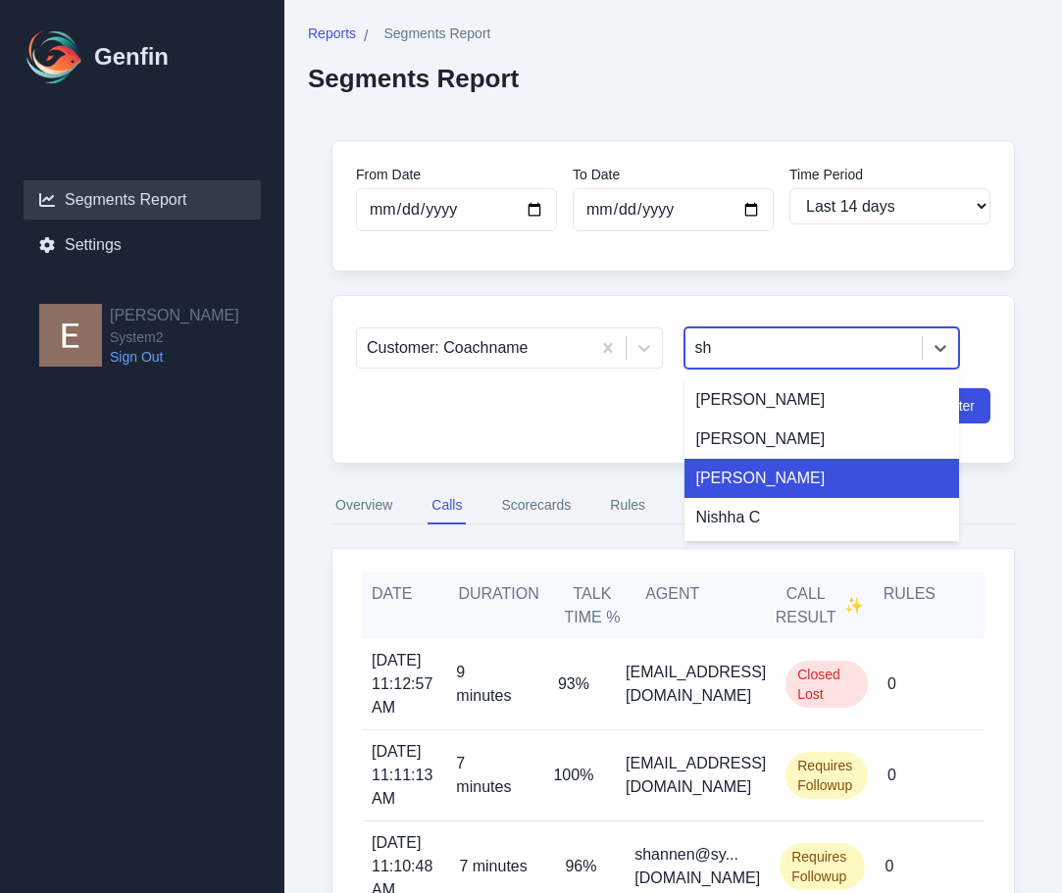
click at [776, 479] on div "Josh" at bounding box center [823, 478] width 276 height 39
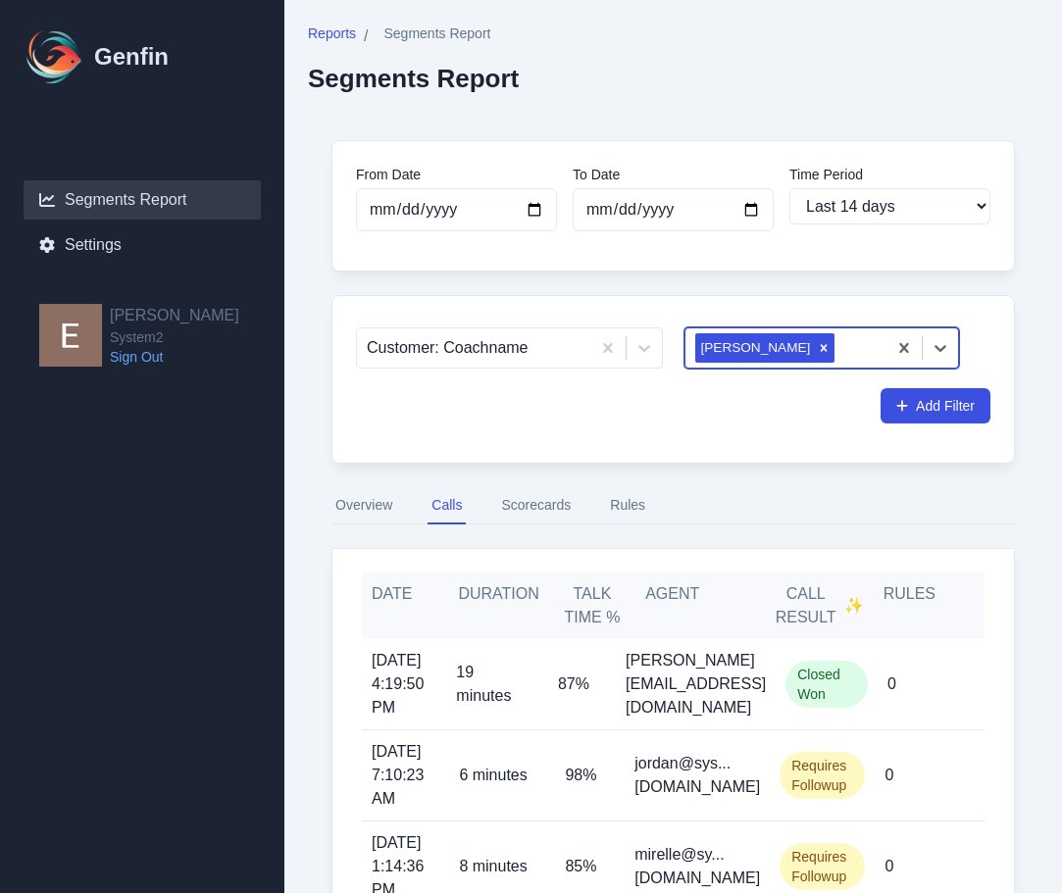
click at [523, 504] on button "Scorecards" at bounding box center [535, 505] width 77 height 37
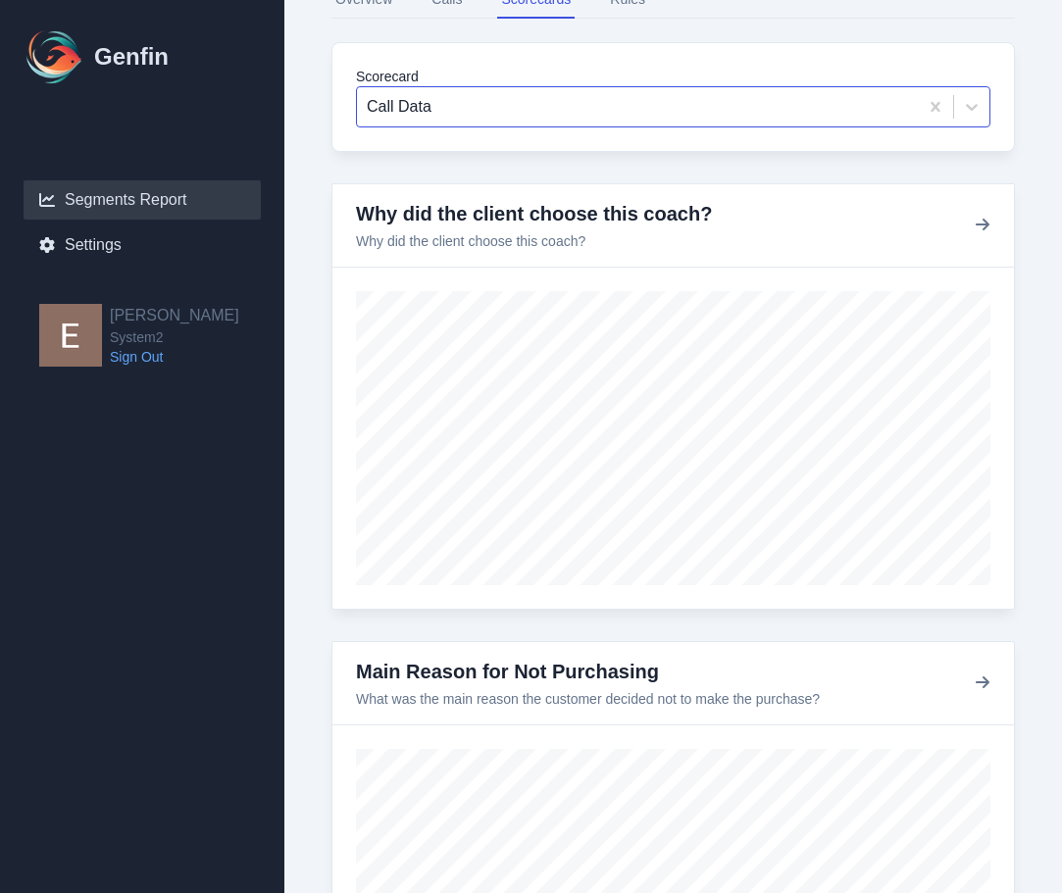
scroll to position [507, 0]
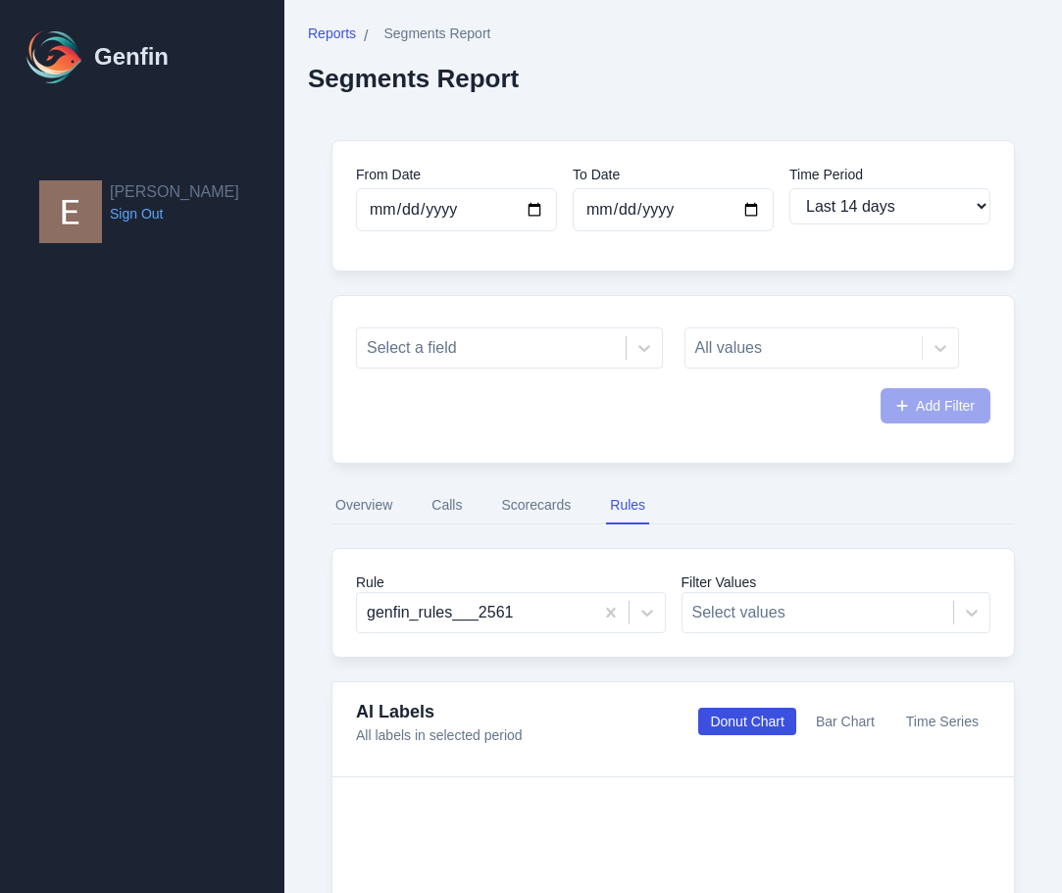
select select "14"
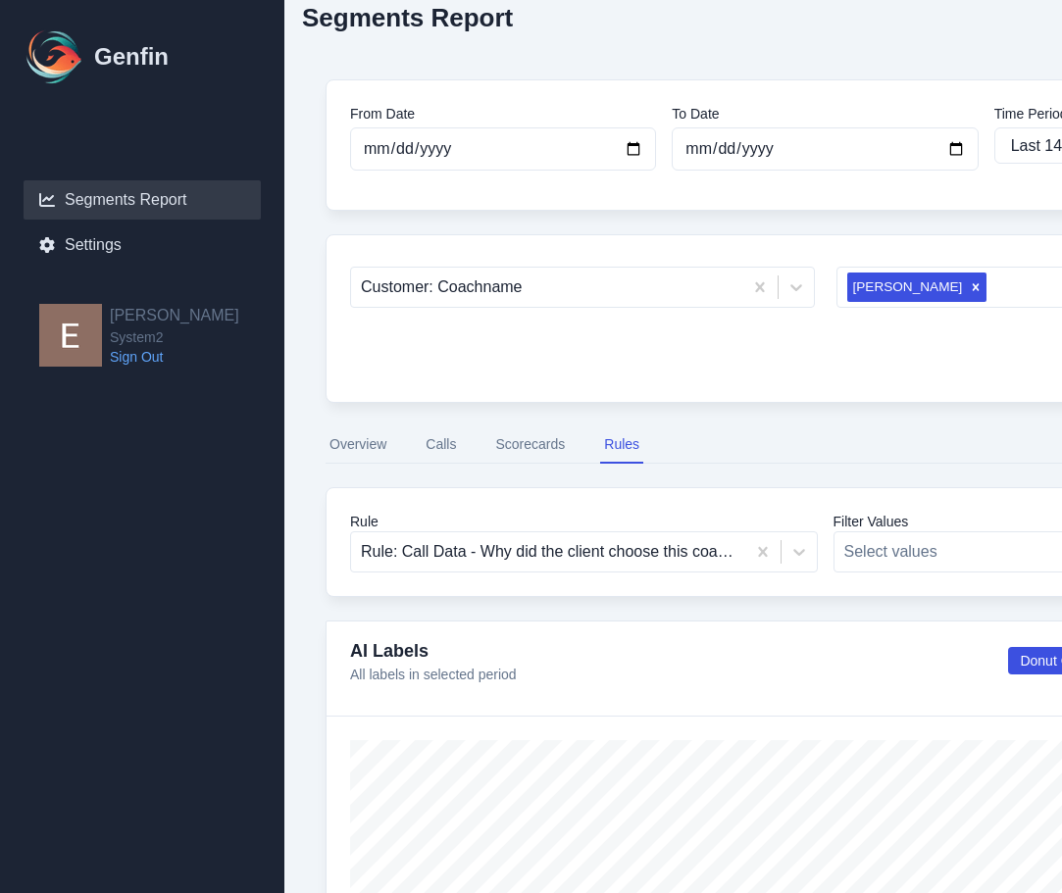
scroll to position [61, 7]
click at [441, 454] on button "Calls" at bounding box center [440, 445] width 38 height 37
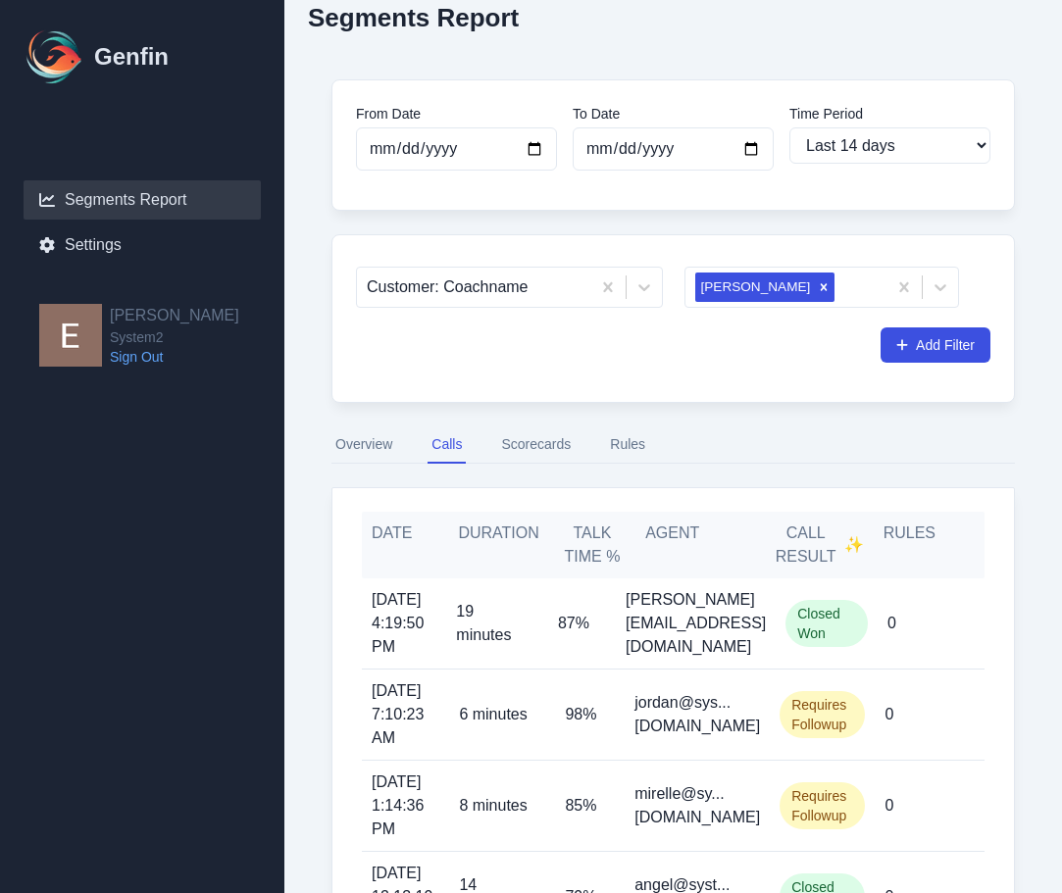
scroll to position [61, 0]
click at [560, 442] on button "Scorecards" at bounding box center [535, 445] width 77 height 37
